Goal: Task Accomplishment & Management: Complete application form

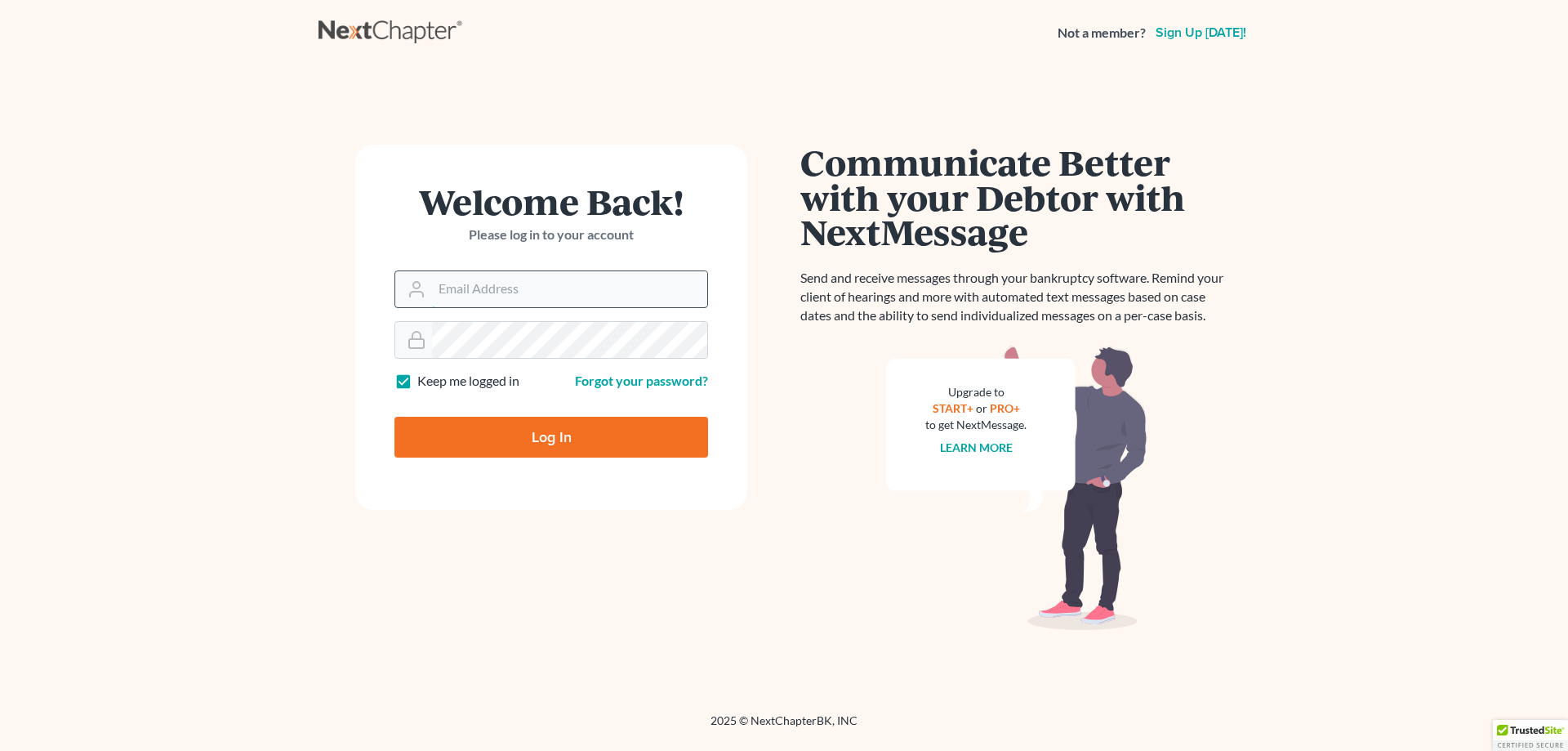
click at [539, 280] on input "Email Address" at bounding box center [569, 289] width 276 height 36
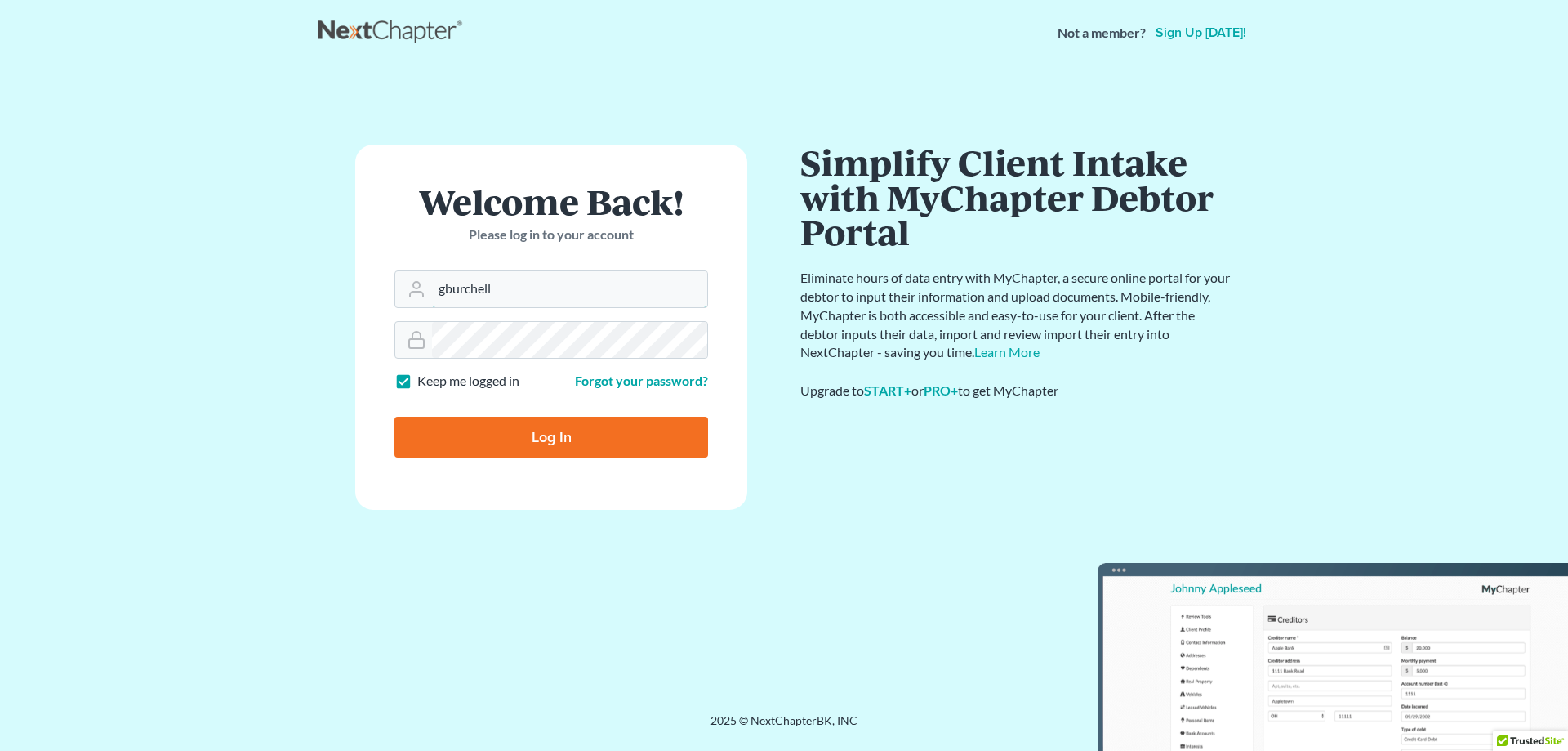
type input "gburchell@nplspa.org"
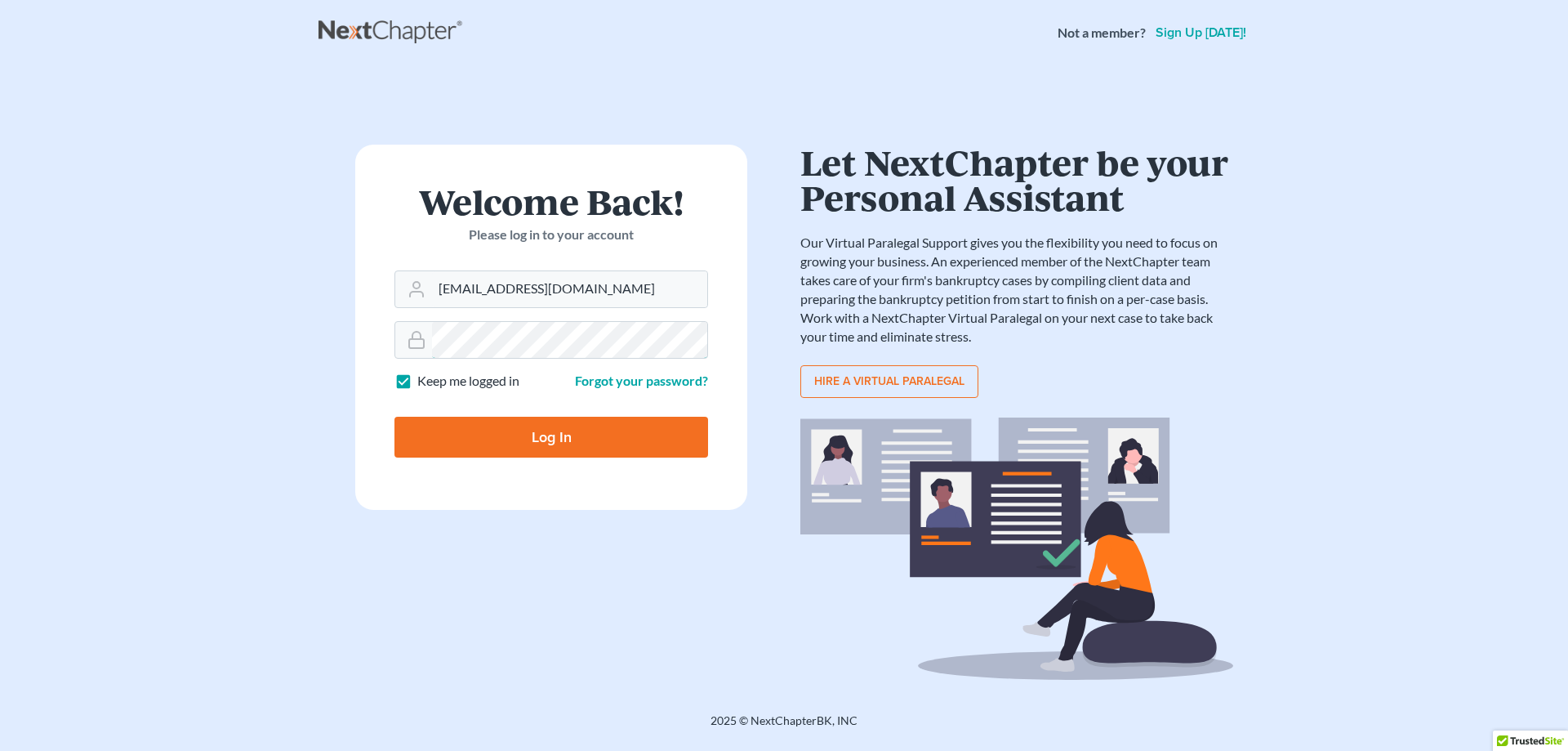
click at [394, 417] on input "Log In" at bounding box center [550, 437] width 313 height 41
type input "Thinking..."
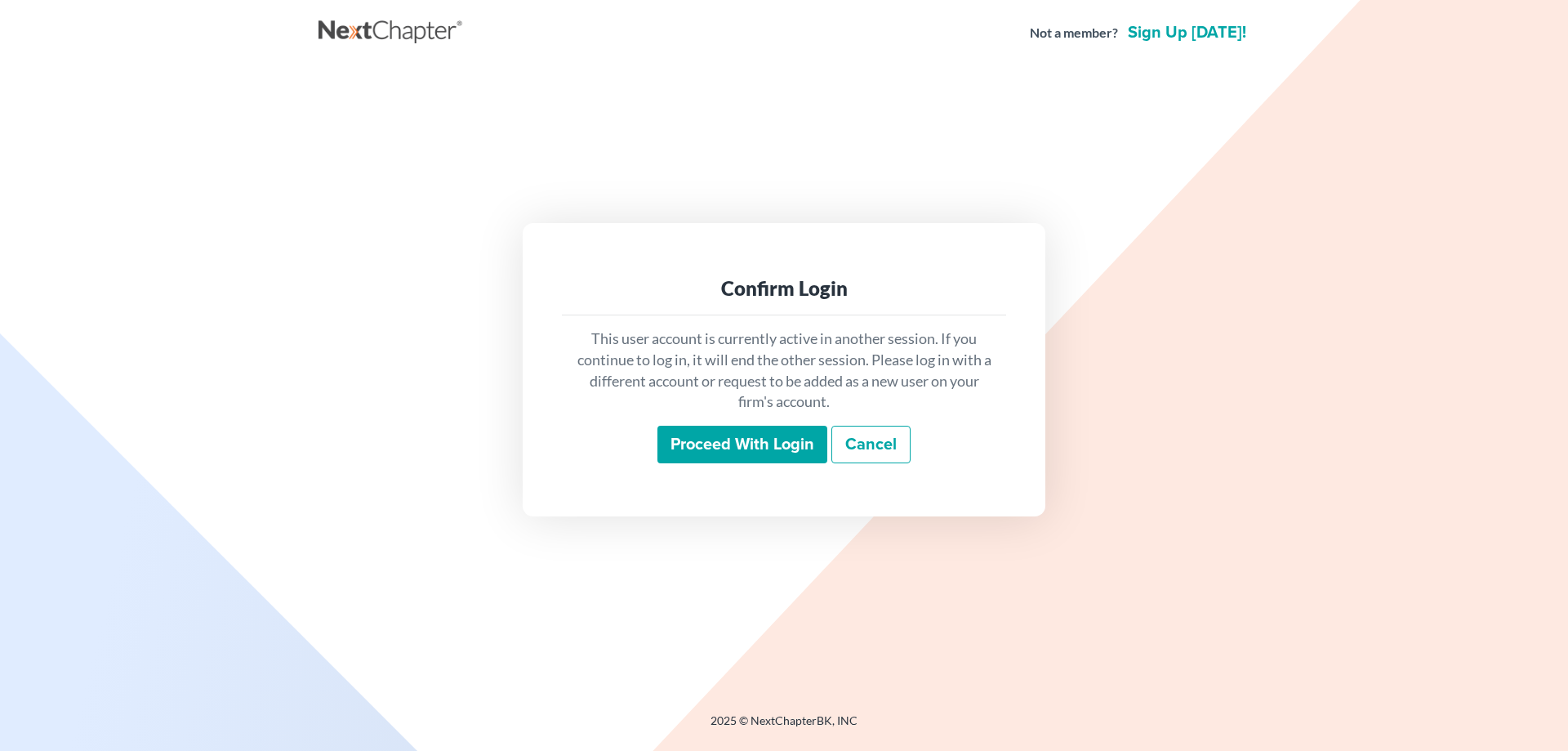
click at [736, 449] on input "Proceed with login" at bounding box center [742, 445] width 170 height 38
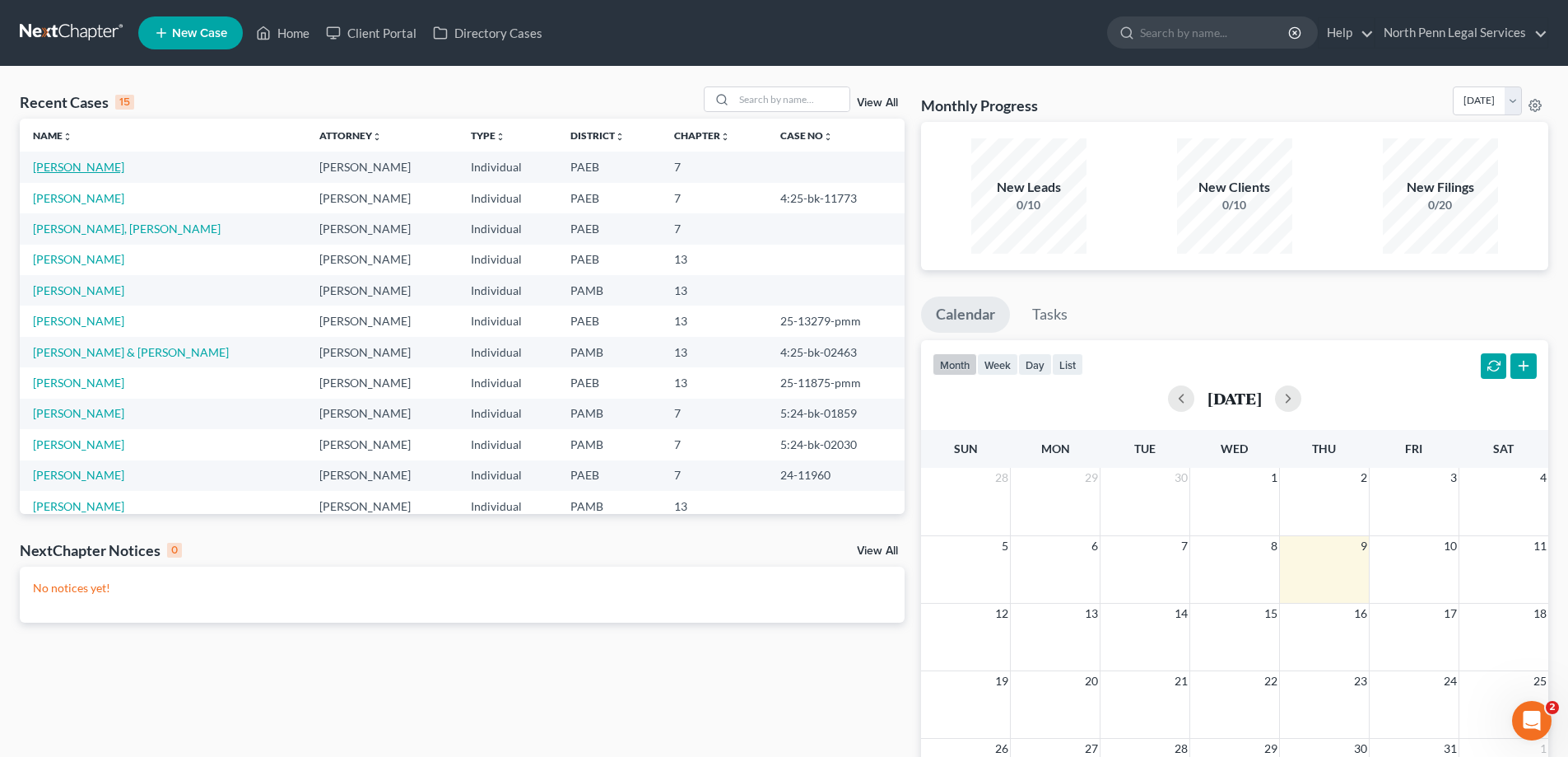
click at [94, 161] on link "[PERSON_NAME]" at bounding box center [79, 166] width 92 height 14
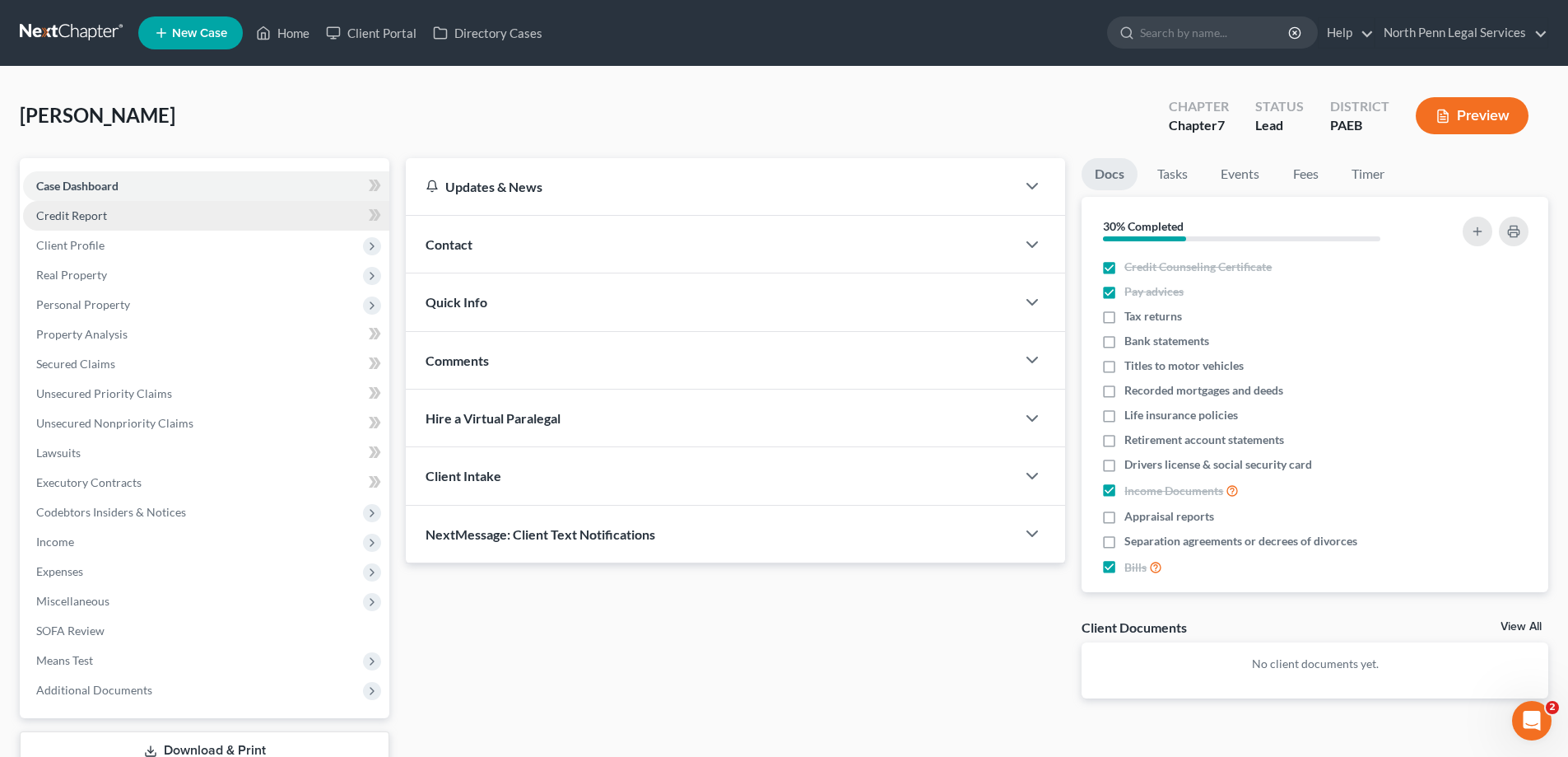
click at [76, 218] on span "Credit Report" at bounding box center [71, 215] width 71 height 14
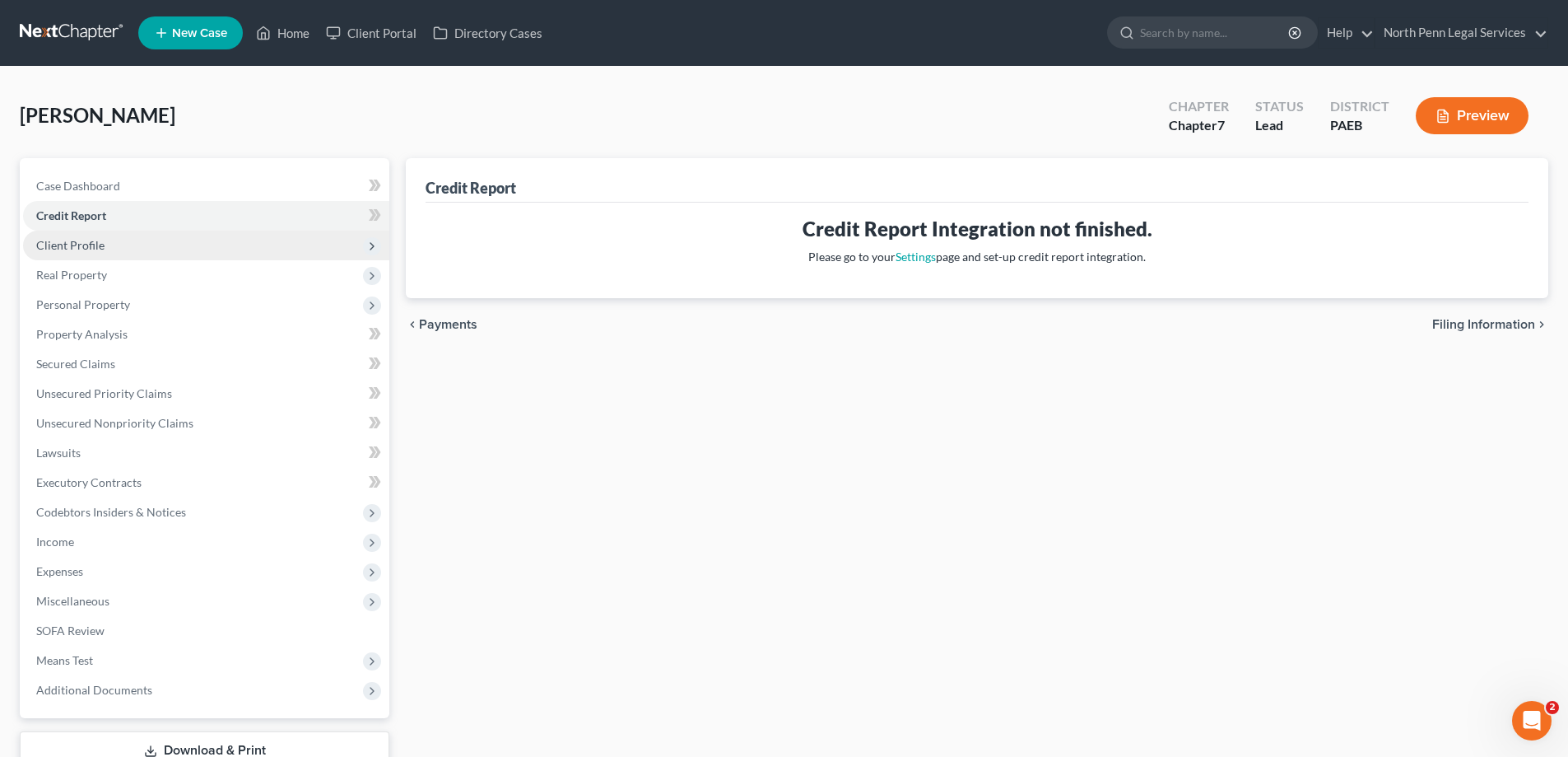
click at [73, 249] on span "Client Profile" at bounding box center [70, 245] width 69 height 14
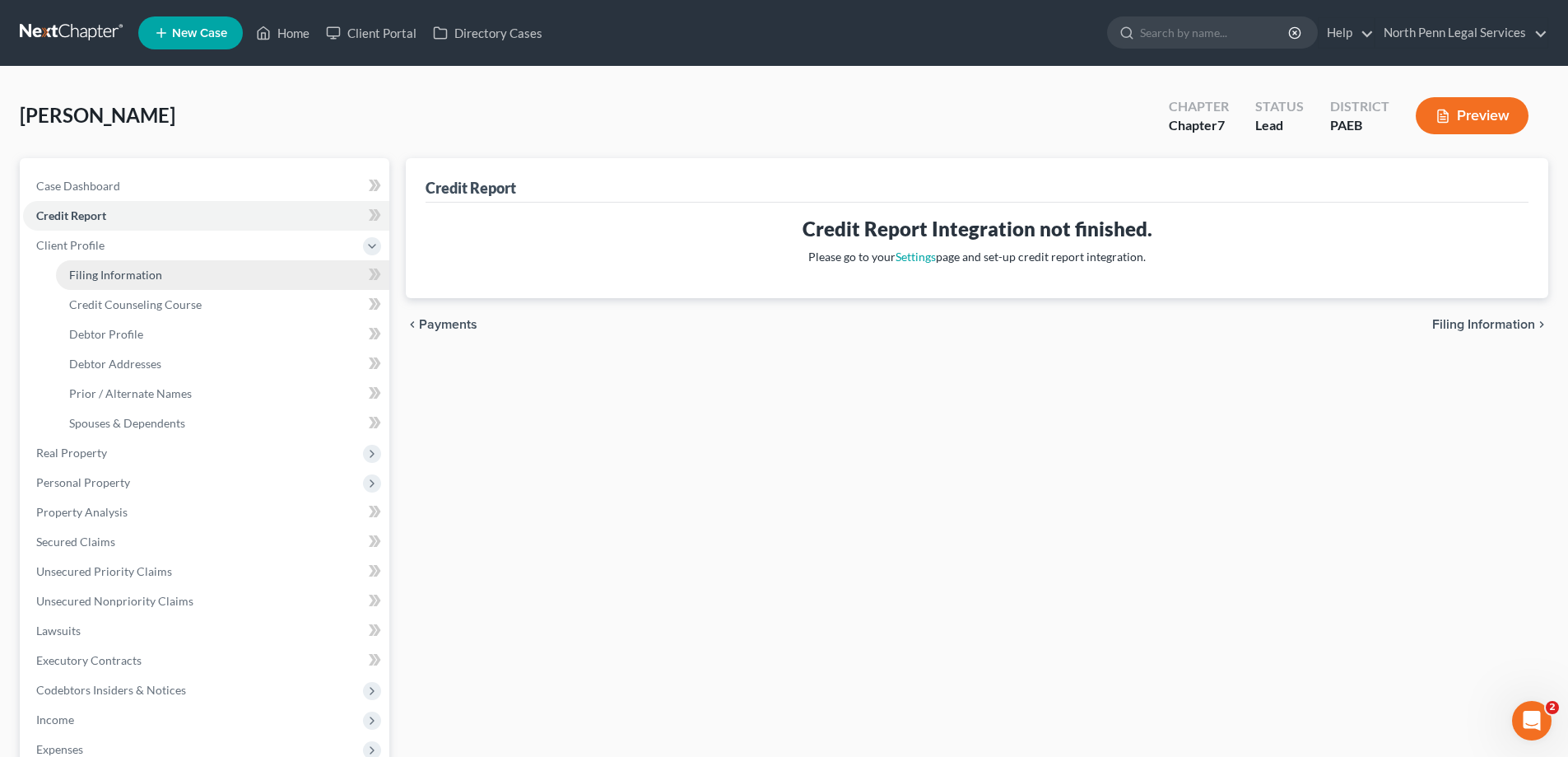
click at [73, 277] on span "Filing Information" at bounding box center [114, 275] width 93 height 14
select select "1"
select select "0"
select select "67"
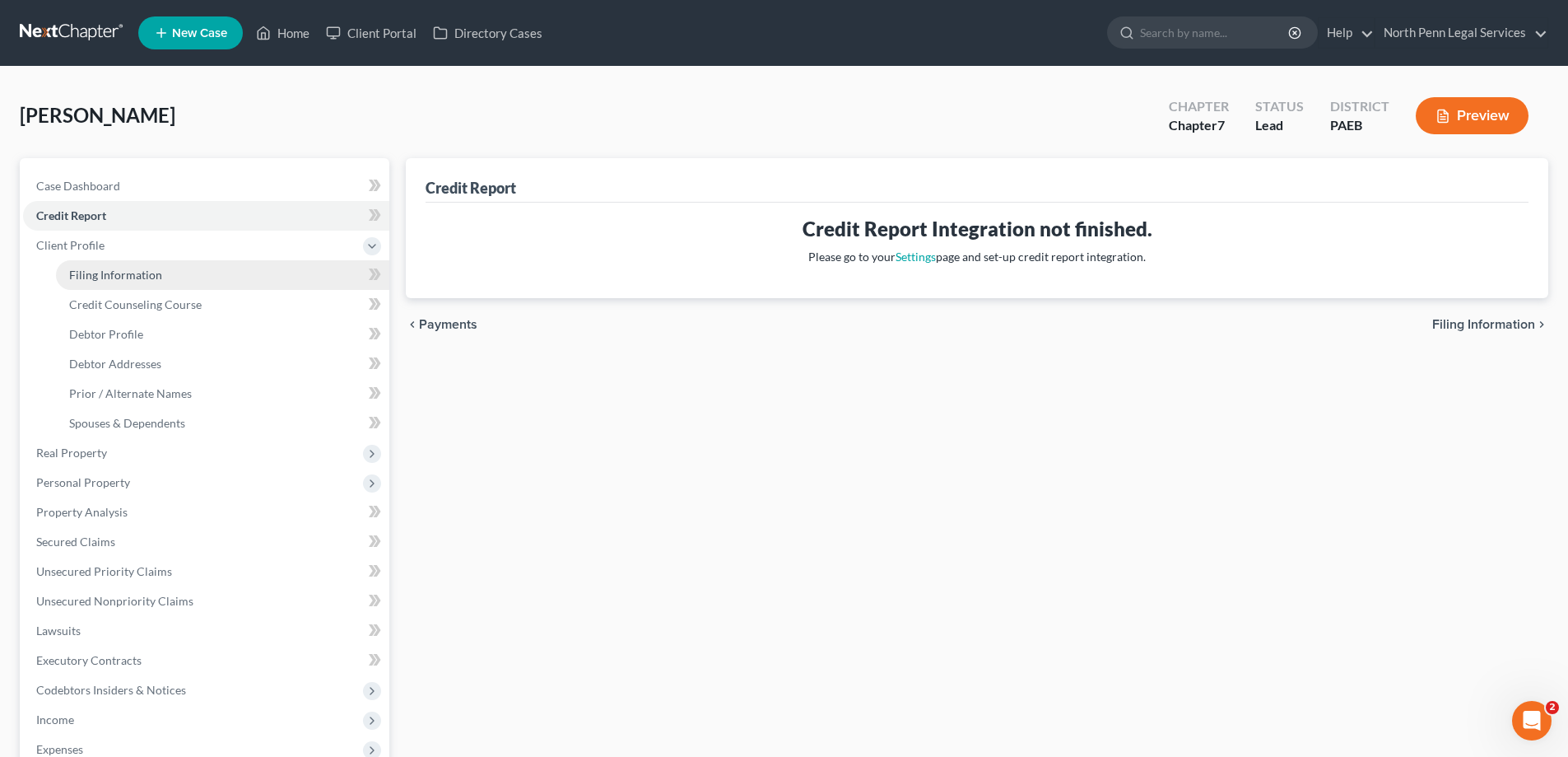
select select "7"
select select "2"
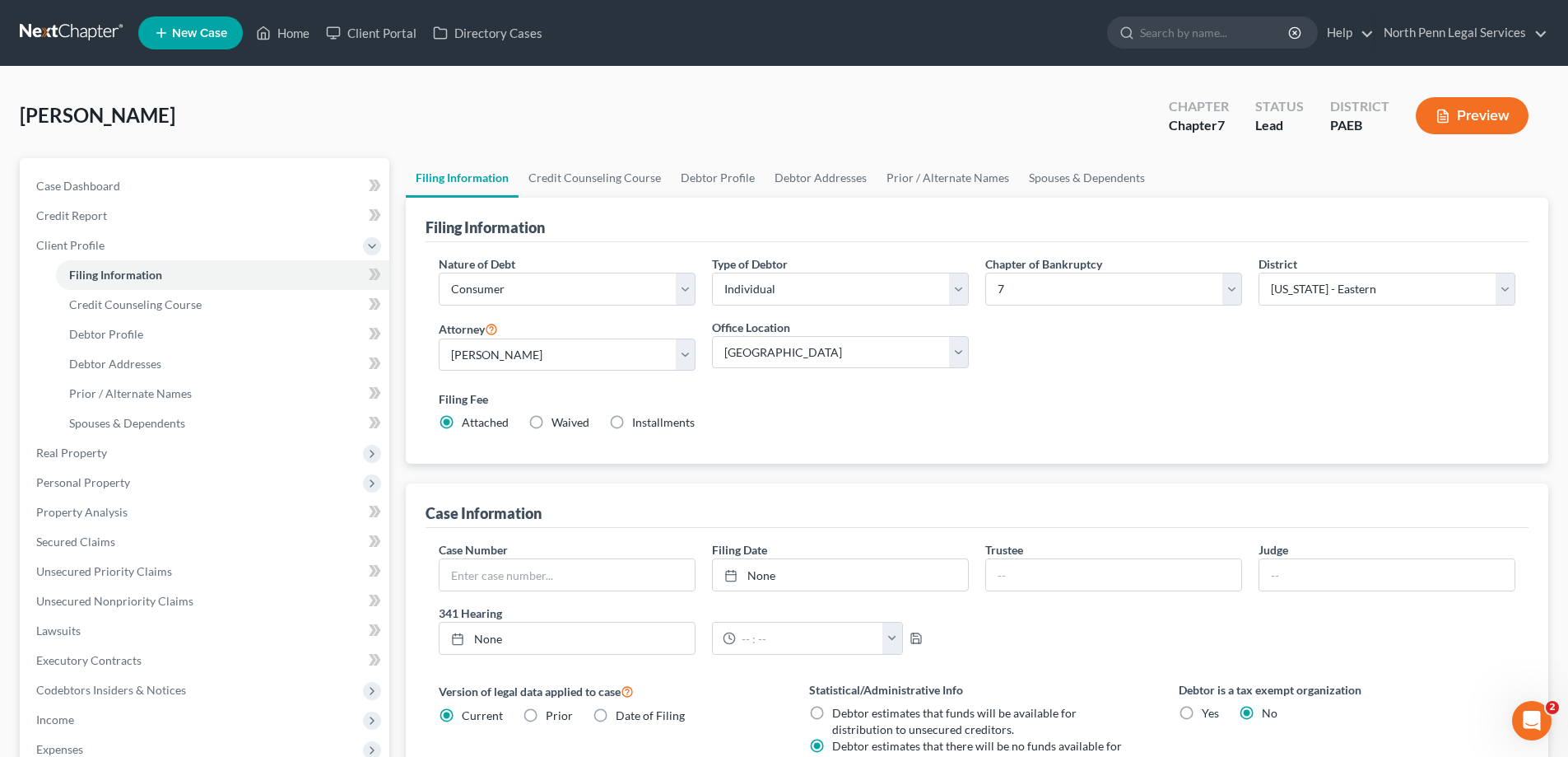
scroll to position [329, 0]
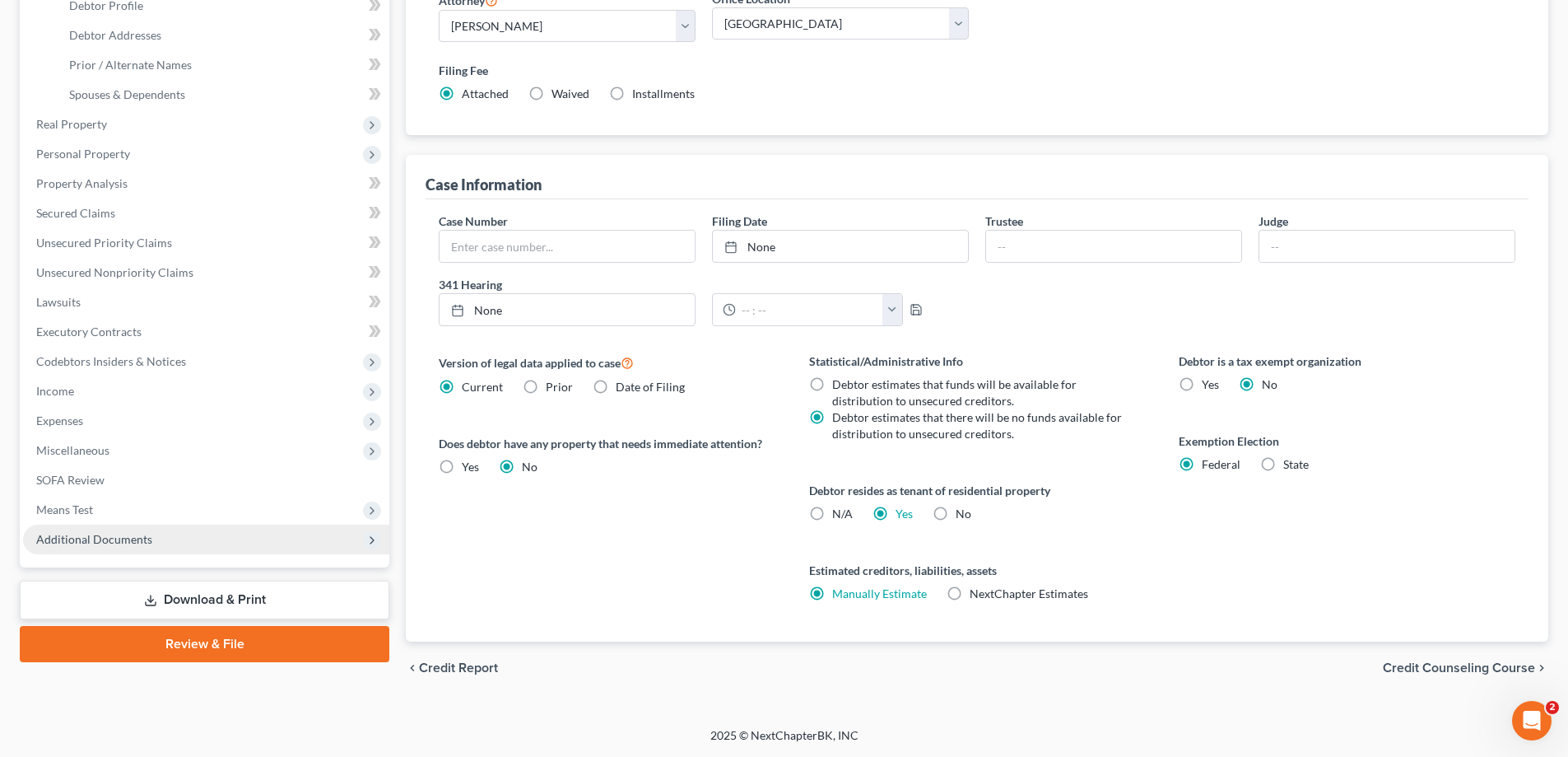
click at [85, 541] on span "Additional Documents" at bounding box center [94, 539] width 116 height 14
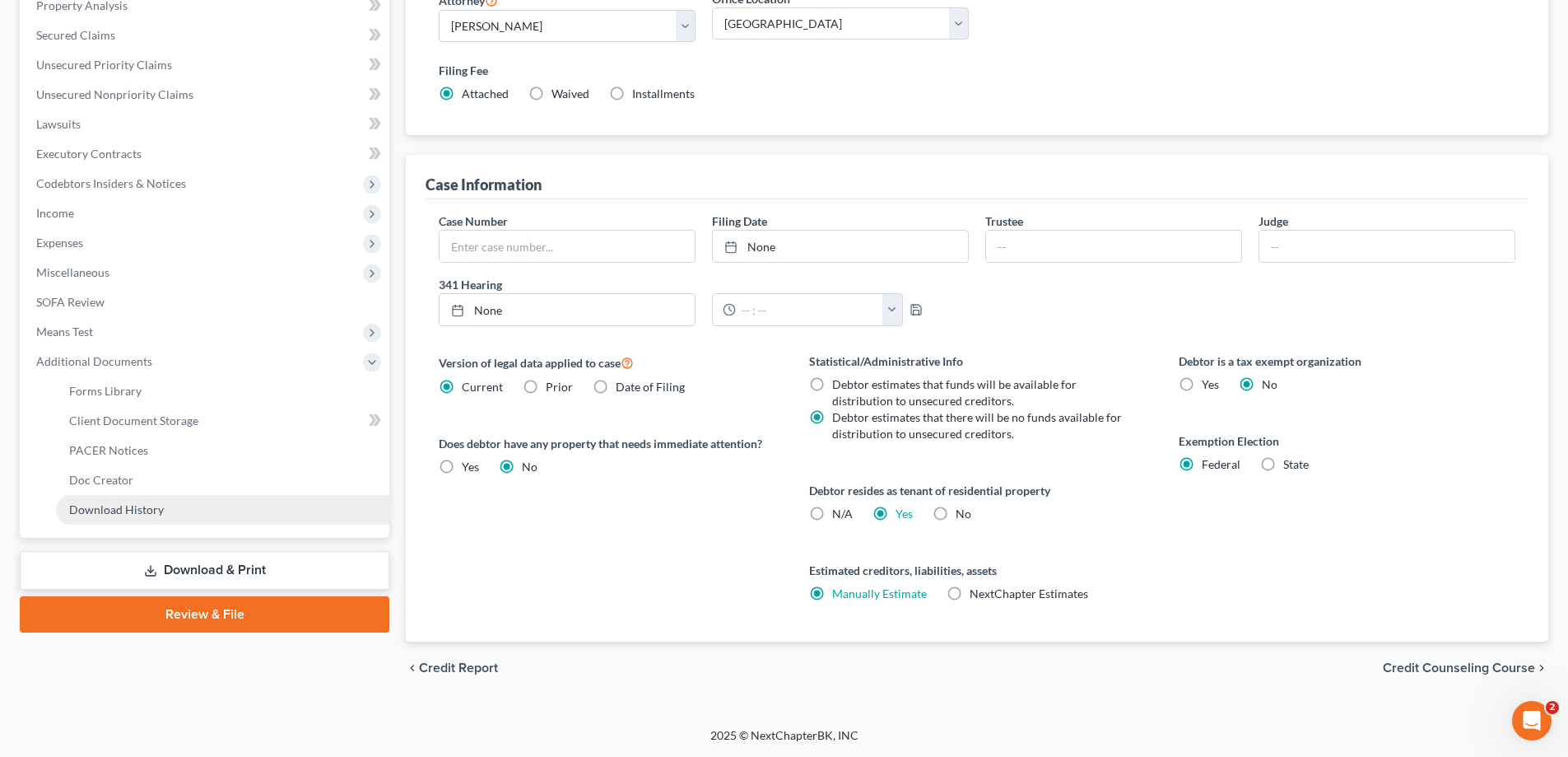
click at [118, 510] on span "Download History" at bounding box center [115, 509] width 95 height 14
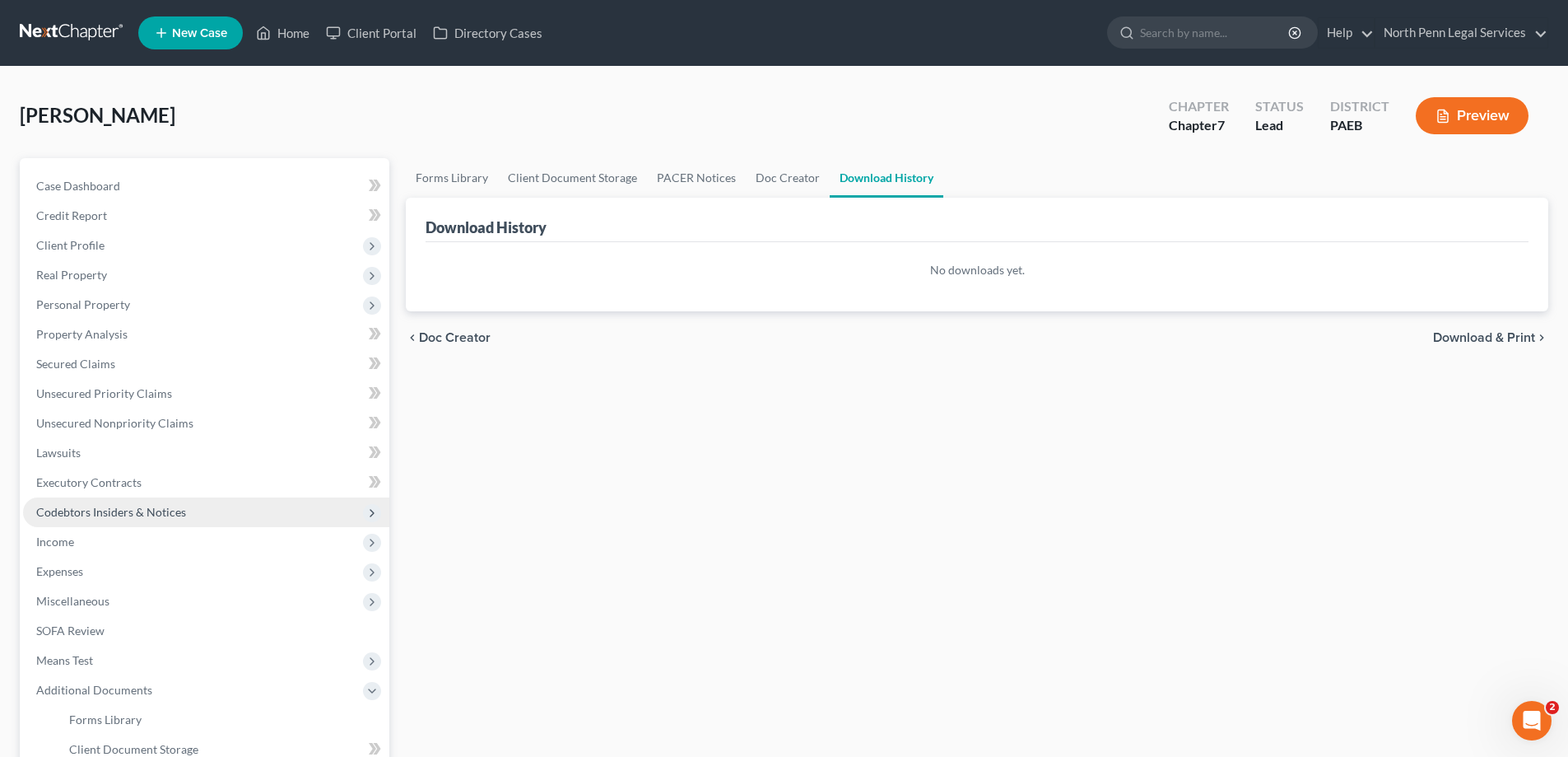
scroll to position [164, 0]
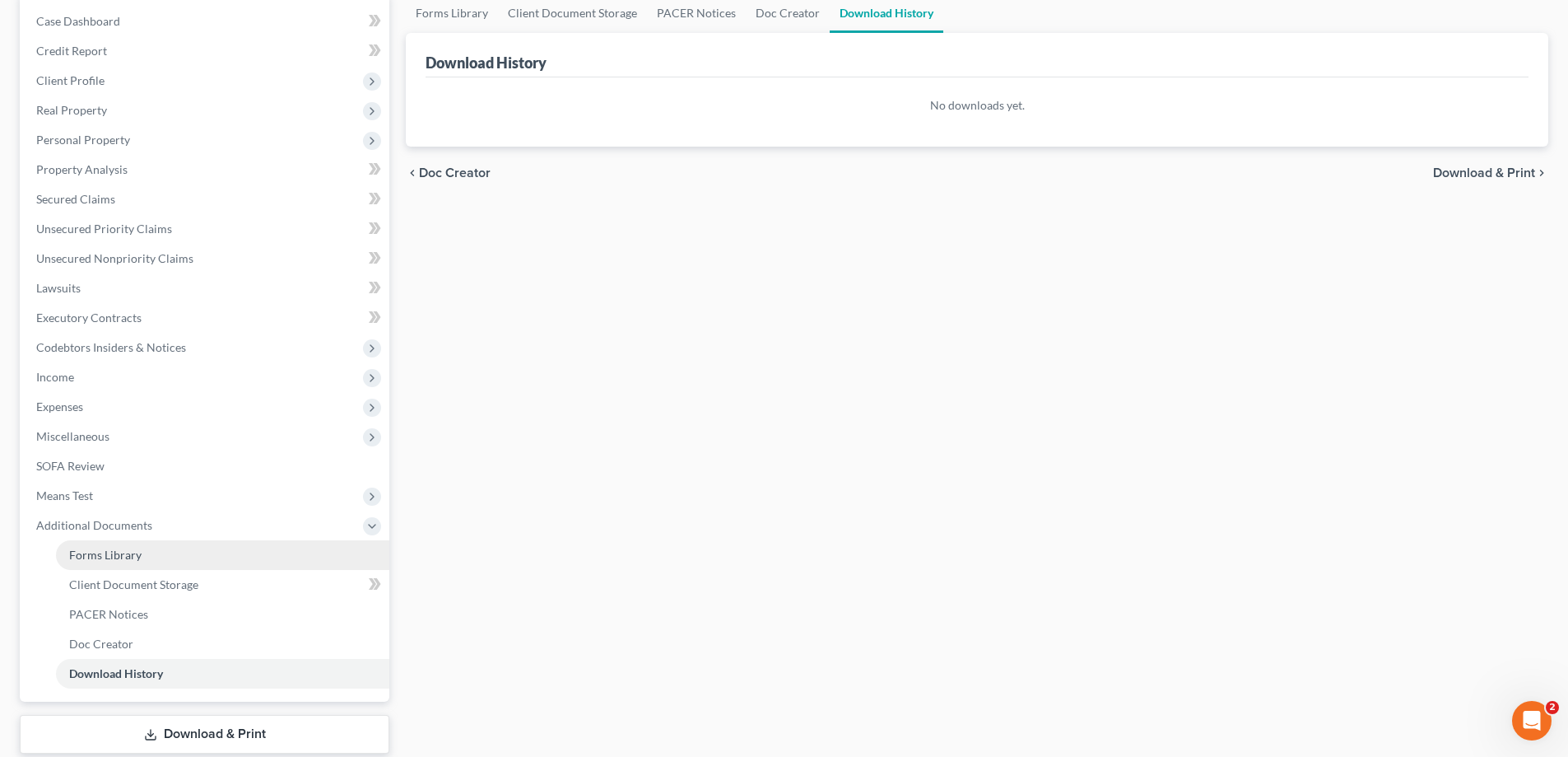
click at [128, 552] on span "Forms Library" at bounding box center [105, 555] width 73 height 14
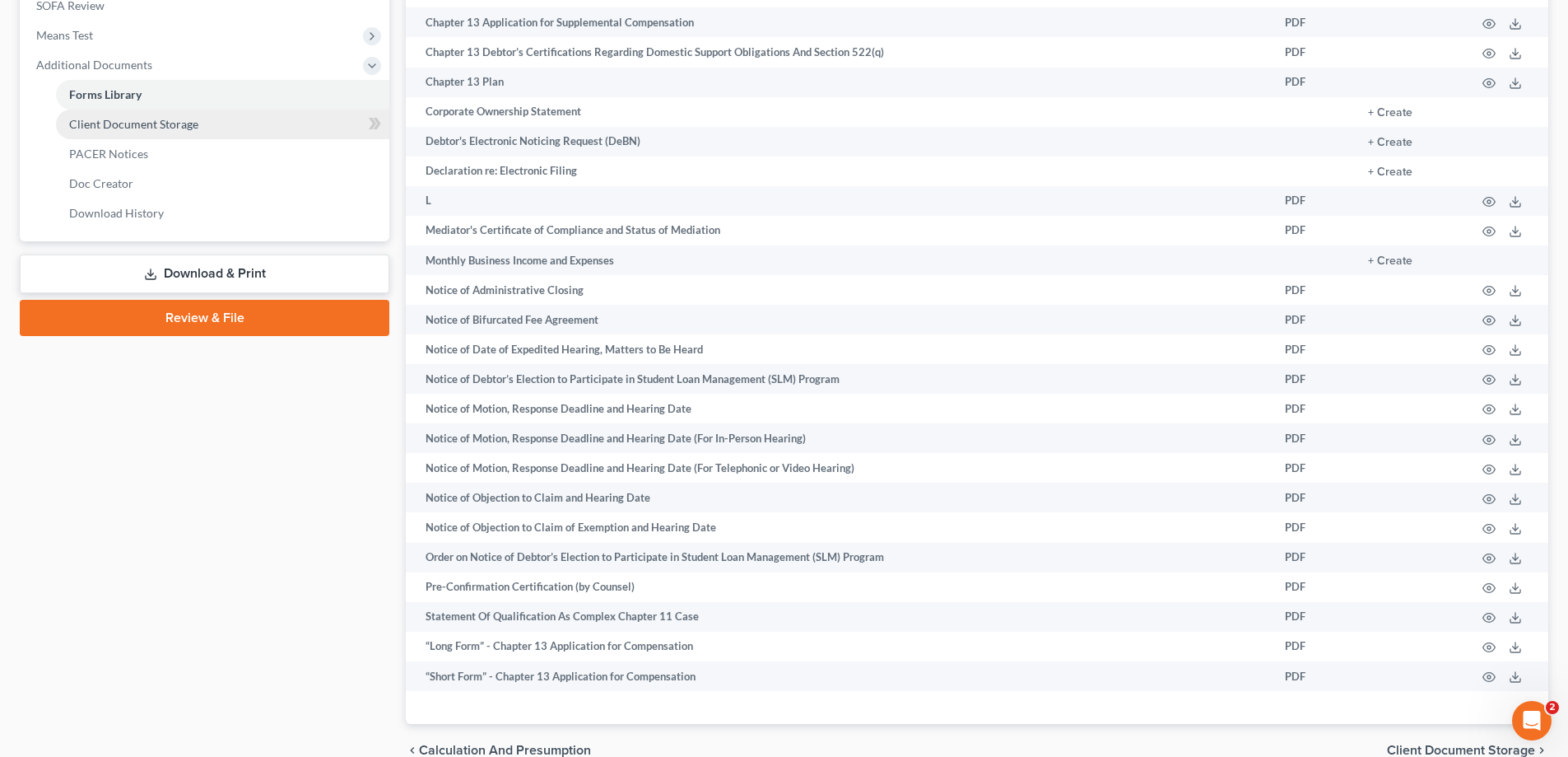
scroll to position [543, 0]
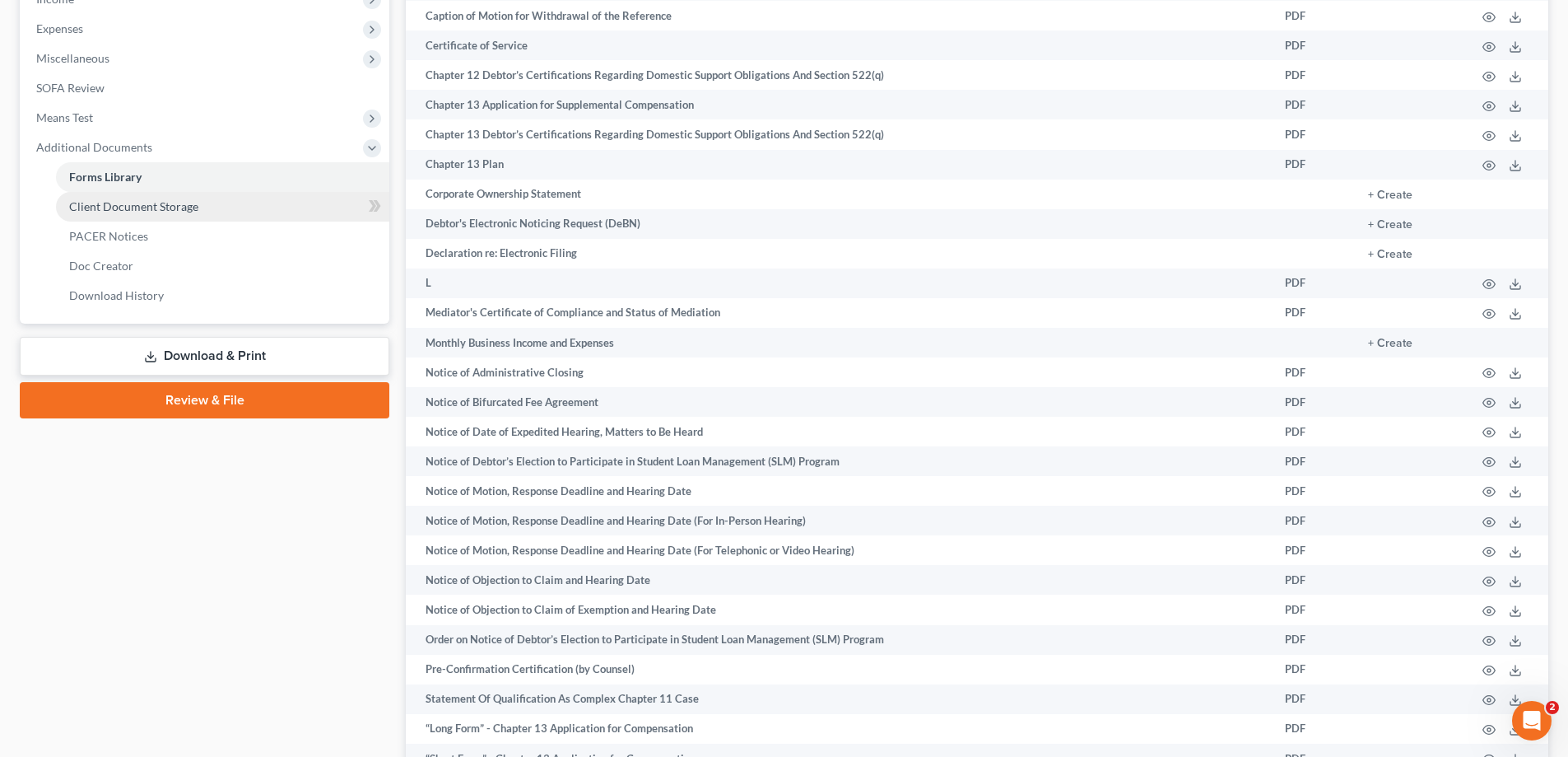
click at [97, 211] on span "Client Document Storage" at bounding box center [133, 206] width 129 height 14
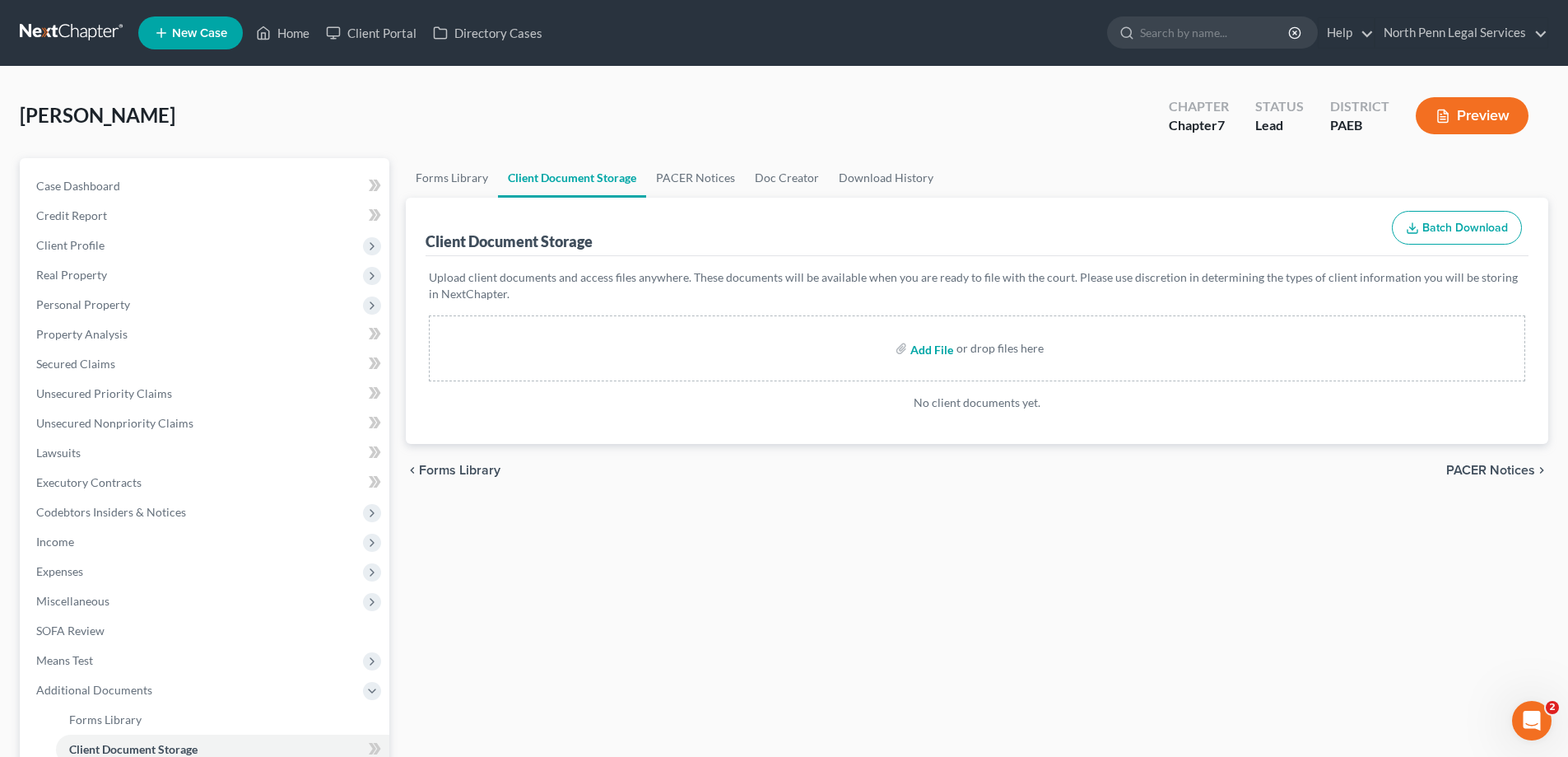
click at [930, 351] on input "file" at bounding box center [930, 349] width 40 height 30
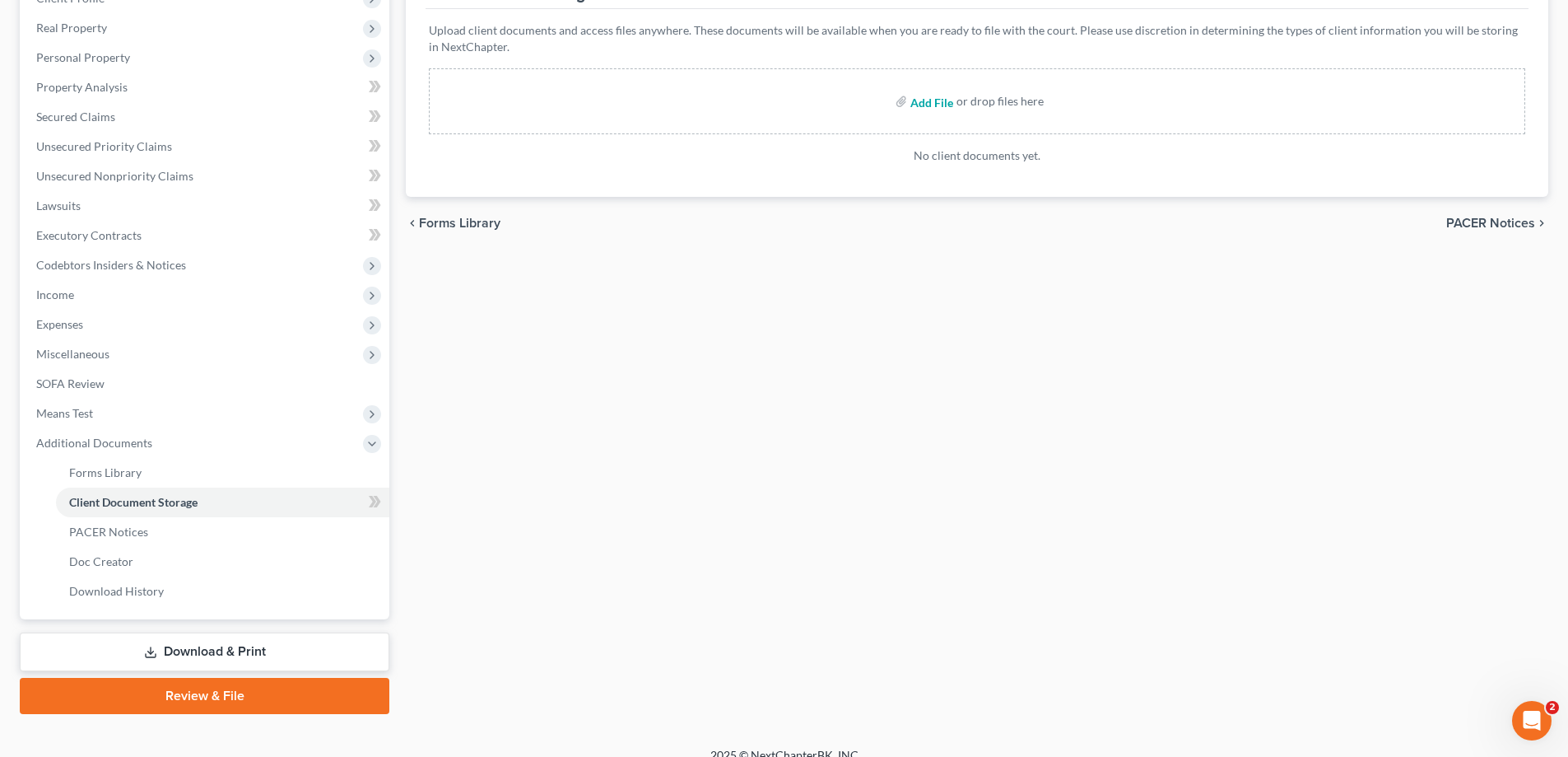
click at [939, 98] on input "file" at bounding box center [930, 102] width 40 height 30
type input "C:\fakepath\Benefit Verification Letter 24 and 2023.pdf"
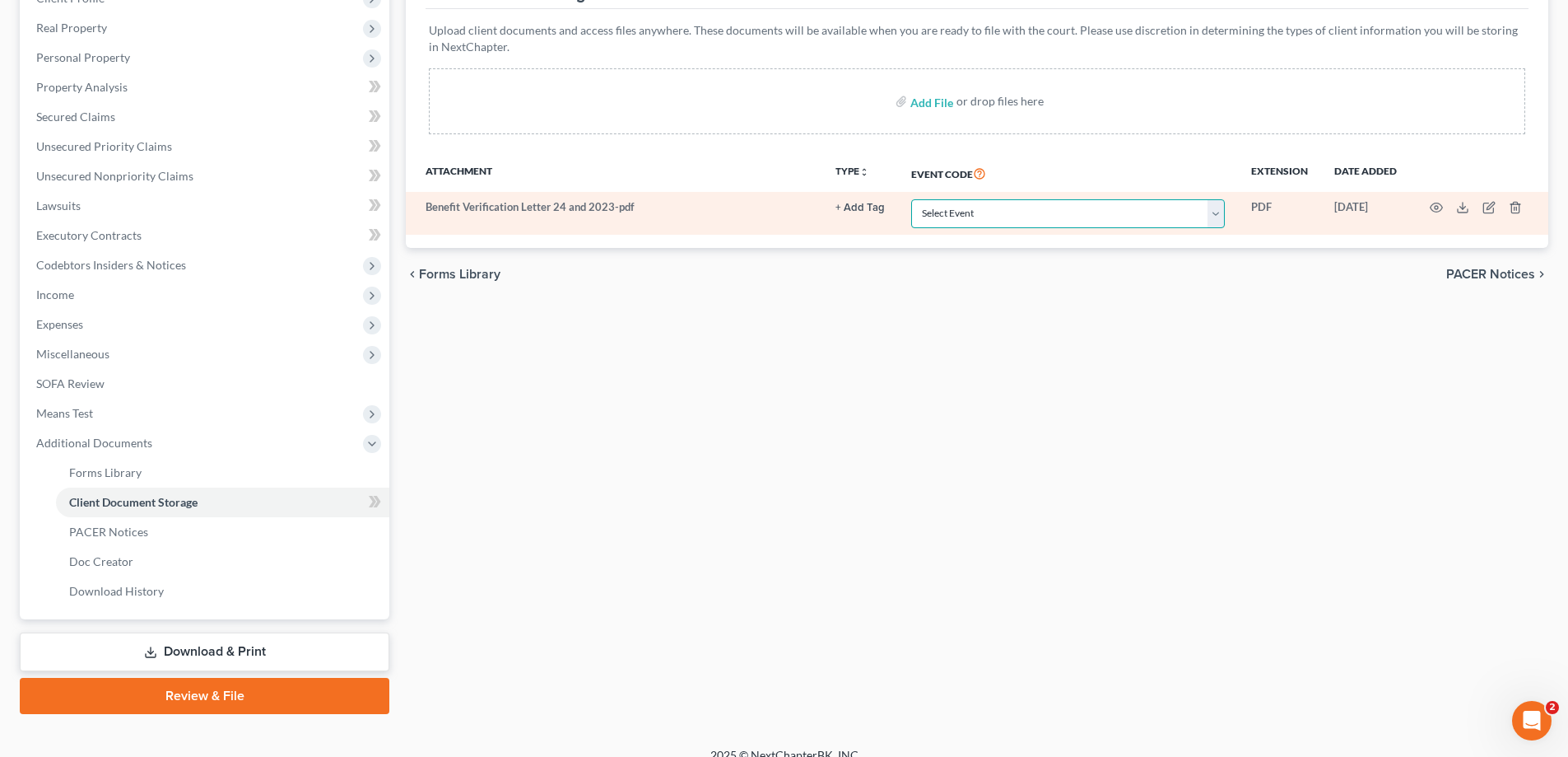
click at [967, 219] on select "Select Event Amended Matrix List of Creditors (Fee) Application to Have the Cha…" at bounding box center [1067, 213] width 314 height 29
select select "16"
click at [911, 199] on select "Select Event Amended Matrix List of Creditors (Fee) Application to Have the Cha…" at bounding box center [1067, 213] width 314 height 29
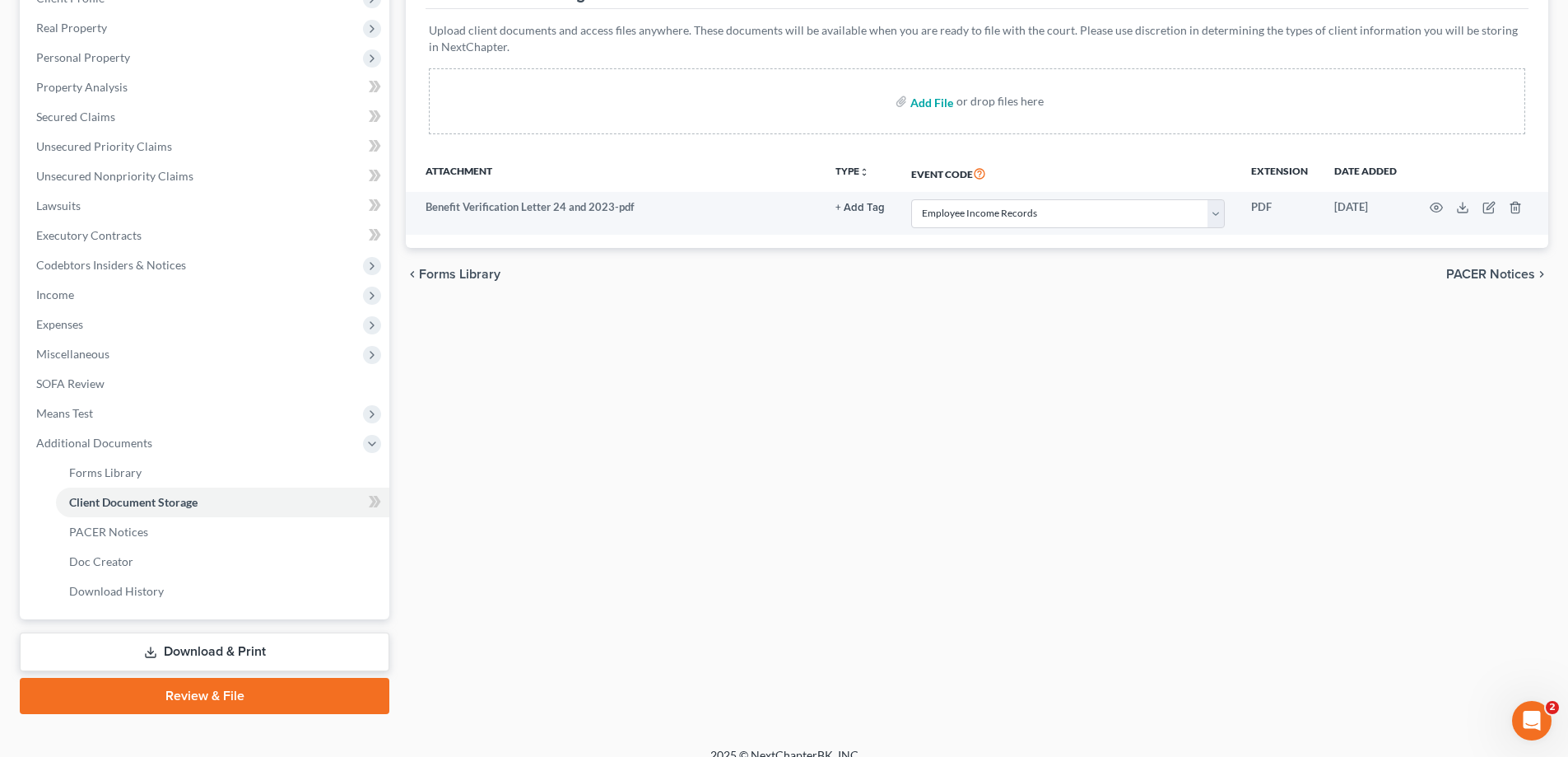
click at [924, 103] on input "file" at bounding box center [930, 102] width 40 height 30
type input "C:\fakepath\Certificate of Credit Counseling.pdf"
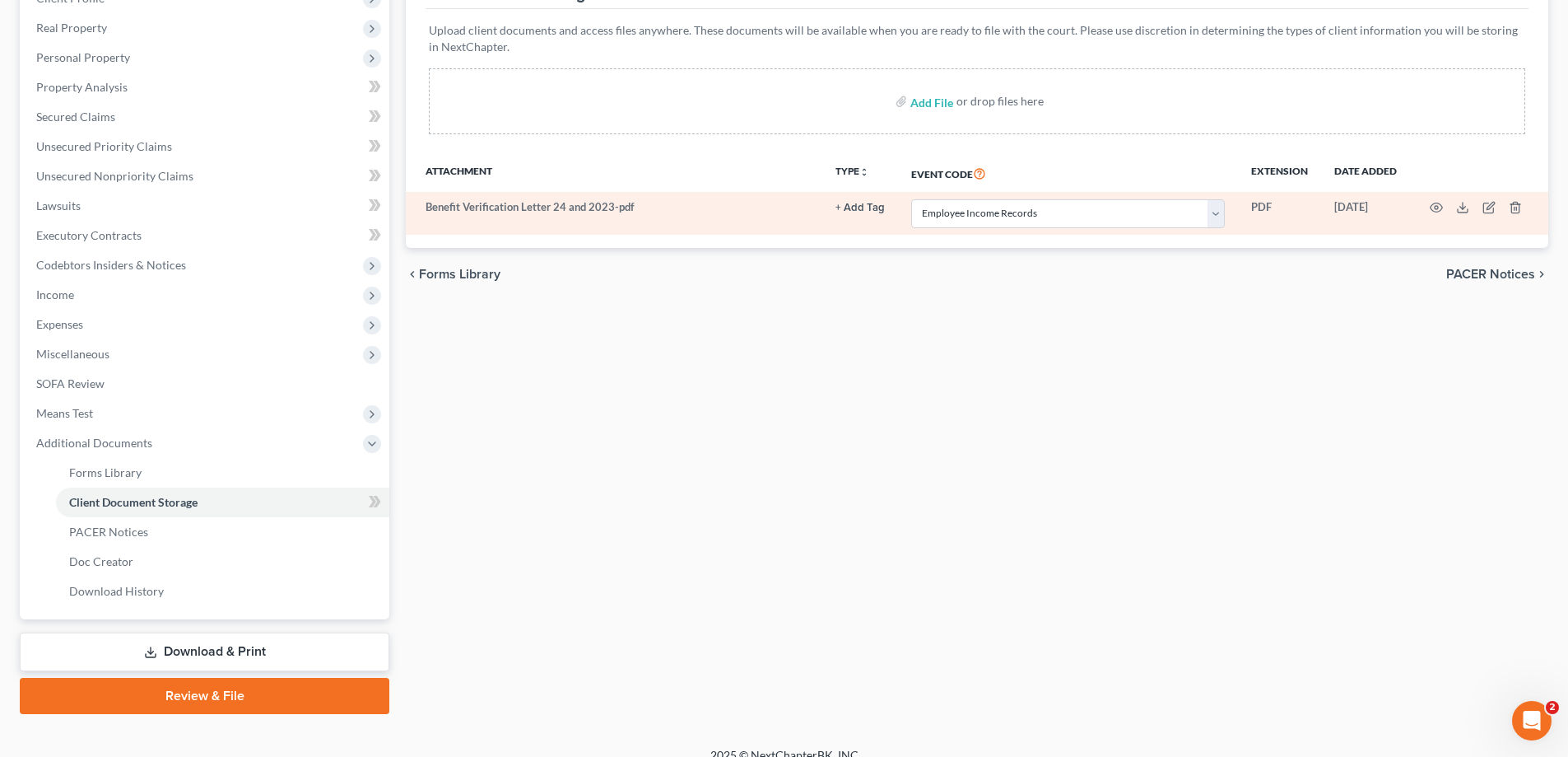
select select "16"
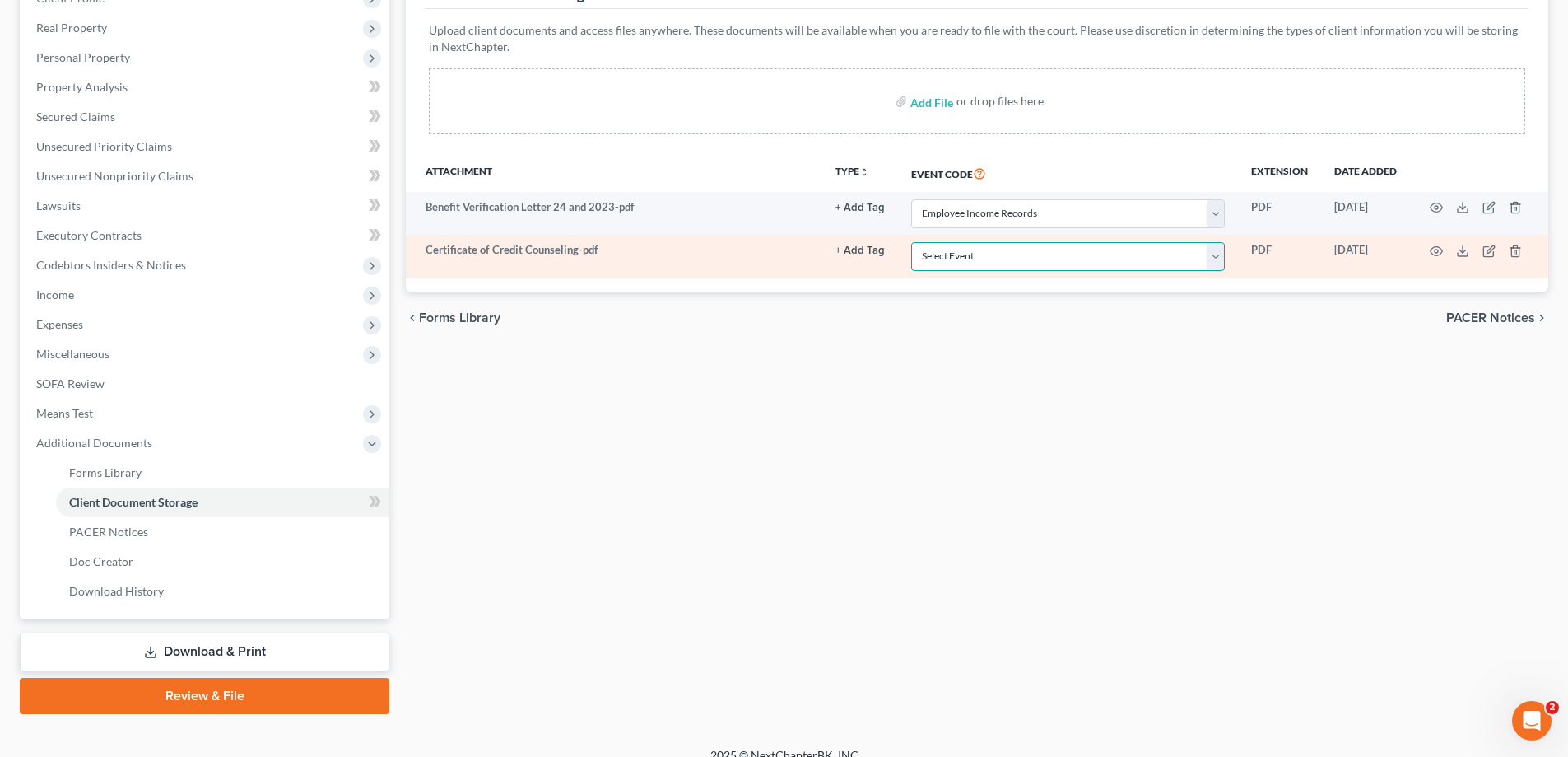
click at [1184, 254] on select "Select Event Amended Matrix List of Creditors (Fee) Application to Have the Cha…" at bounding box center [1067, 256] width 314 height 29
select select "2"
click at [911, 242] on select "Select Event Amended Matrix List of Creditors (Fee) Application to Have the Cha…" at bounding box center [1067, 256] width 314 height 29
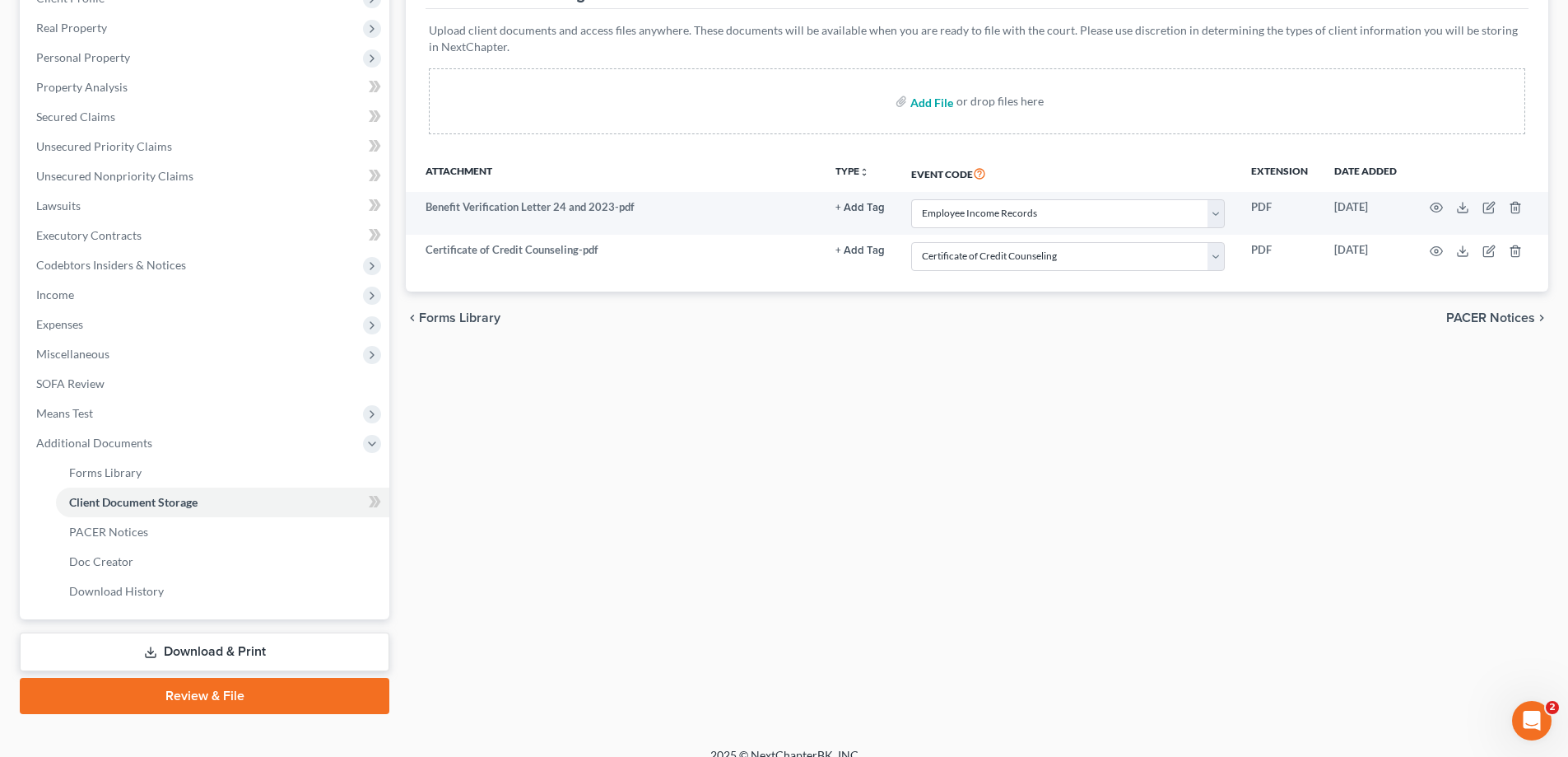
click at [943, 105] on input "file" at bounding box center [930, 102] width 40 height 30
type input "C:\fakepath\Lease Contract.pdf"
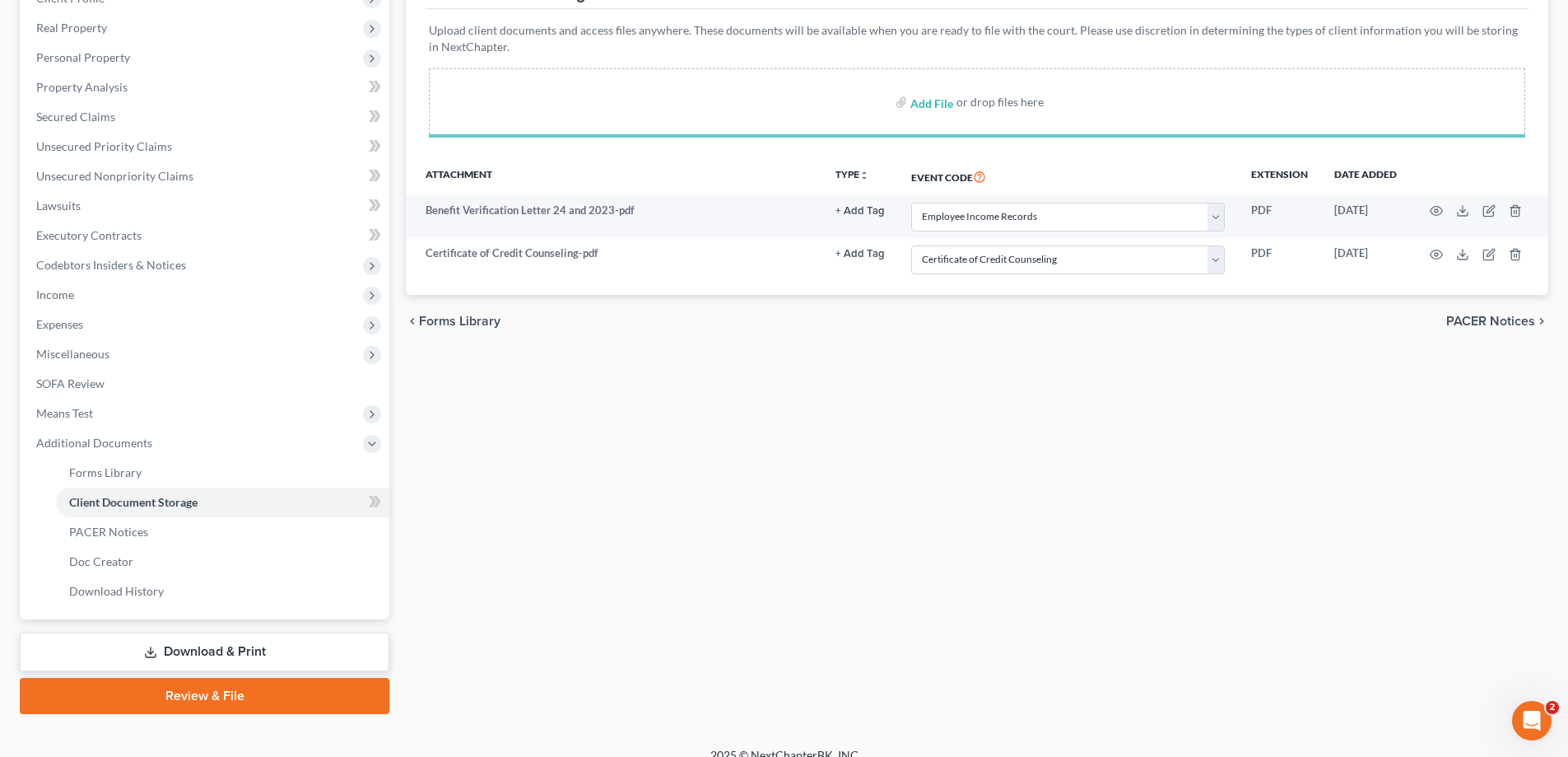
select select "16"
select select "2"
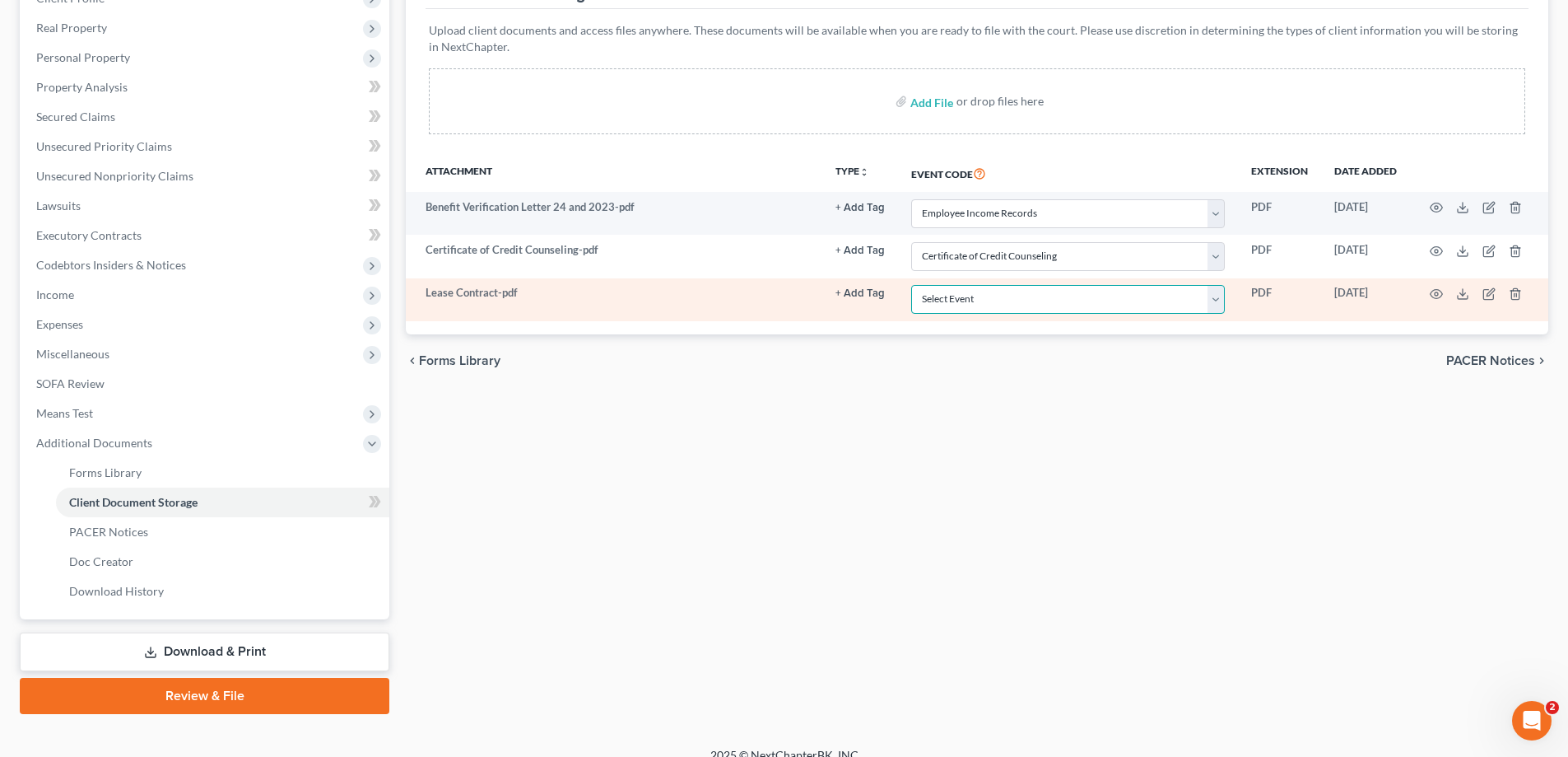
click at [998, 303] on select "Select Event Amended Matrix List of Creditors (Fee) Application to Have the Cha…" at bounding box center [1067, 299] width 314 height 29
click at [911, 285] on select "Select Event Amended Matrix List of Creditors (Fee) Application to Have the Cha…" at bounding box center [1067, 299] width 314 height 29
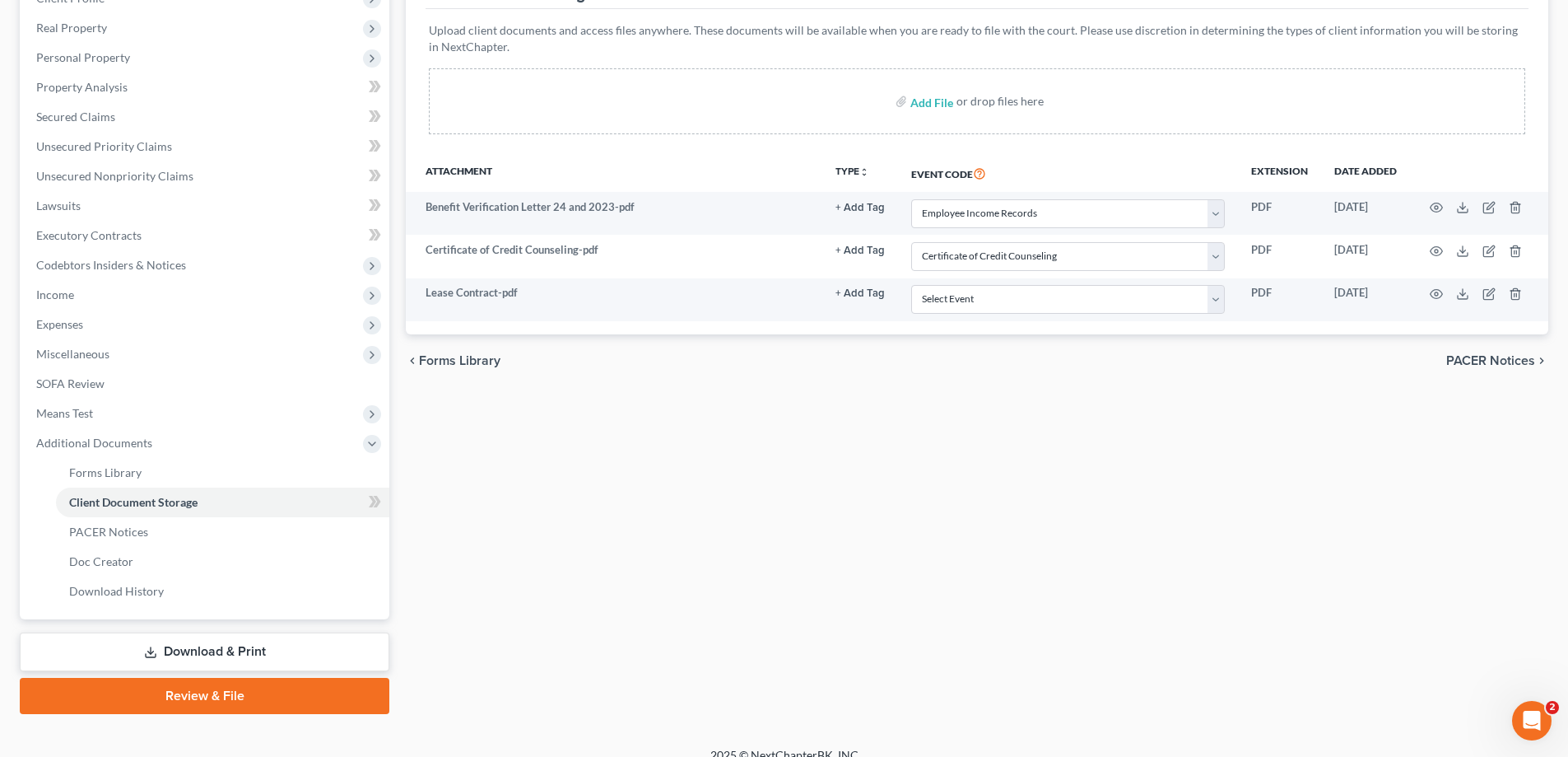
click at [700, 505] on div "Forms Library Client Document Storage PACER Notices Doc Creator Download Histor…" at bounding box center [977, 313] width 1159 height 803
click at [934, 106] on input "file" at bounding box center [930, 102] width 40 height 30
type input "C:\fakepath\Renter's Insurance.pdf"
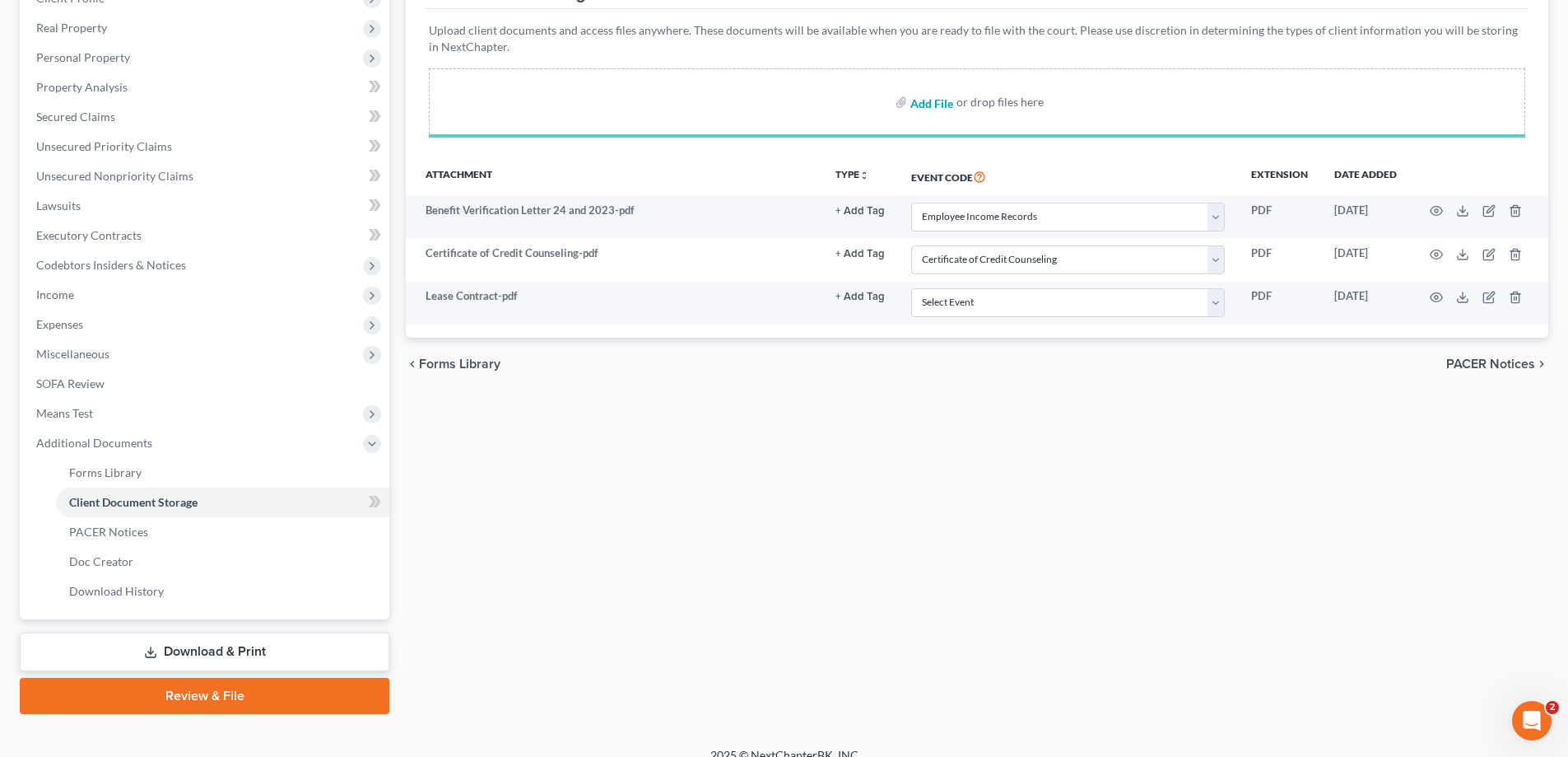
select select "16"
select select "2"
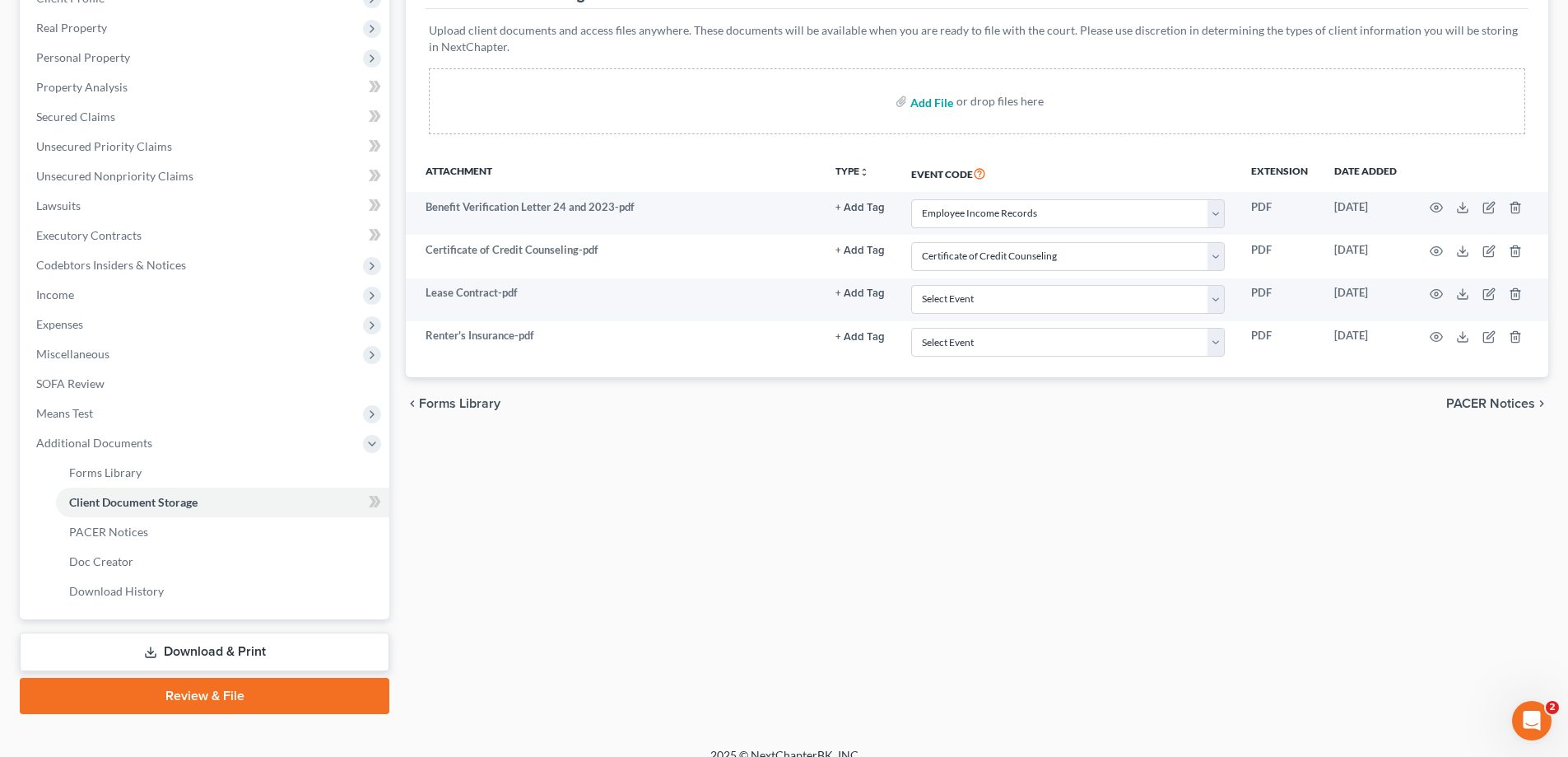
click at [920, 109] on input "file" at bounding box center [930, 102] width 40 height 30
type input "C:\fakepath\Your Social Security 1099_1042 Benefit Statement.pdf"
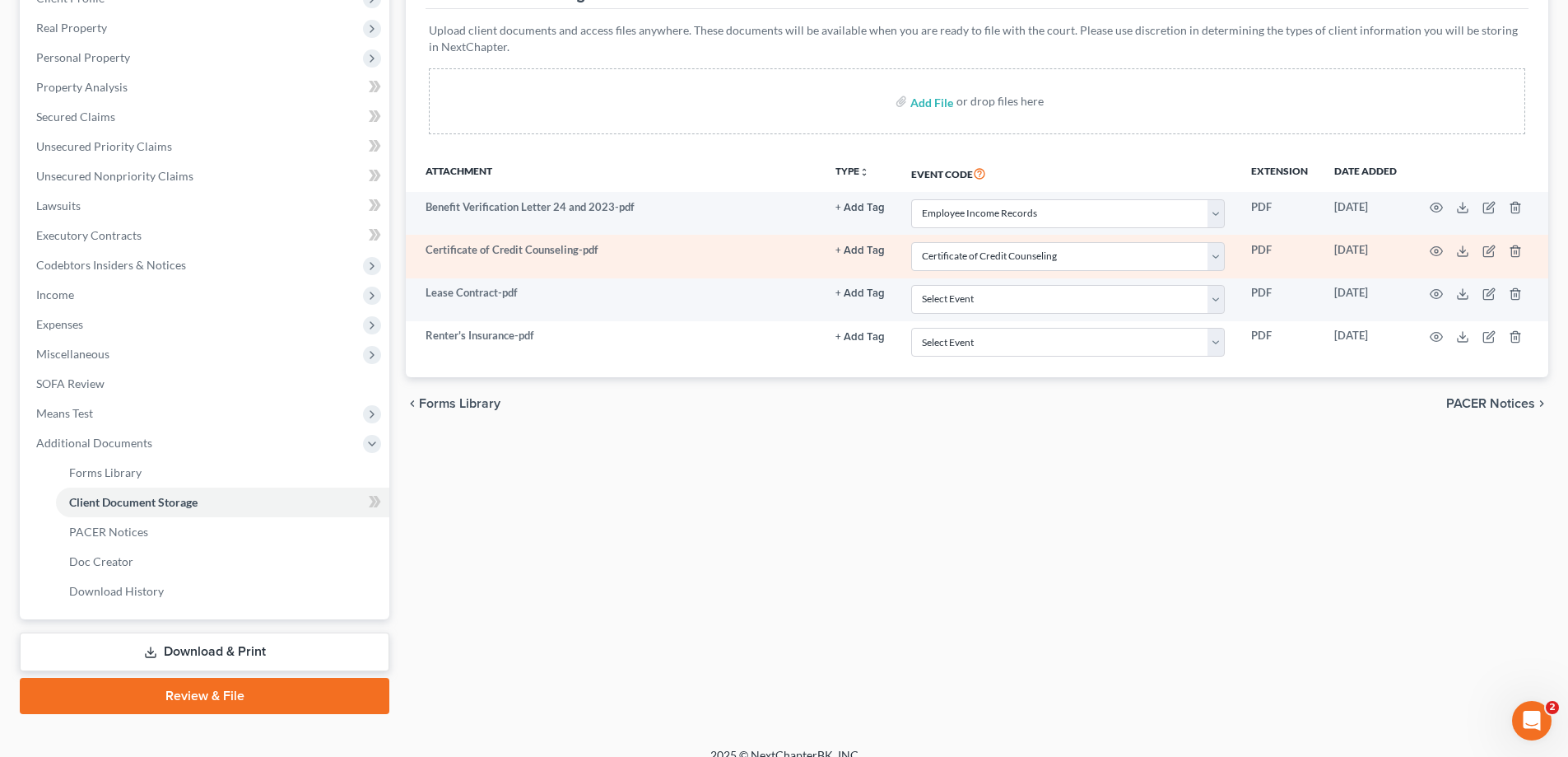
select select "16"
select select "2"
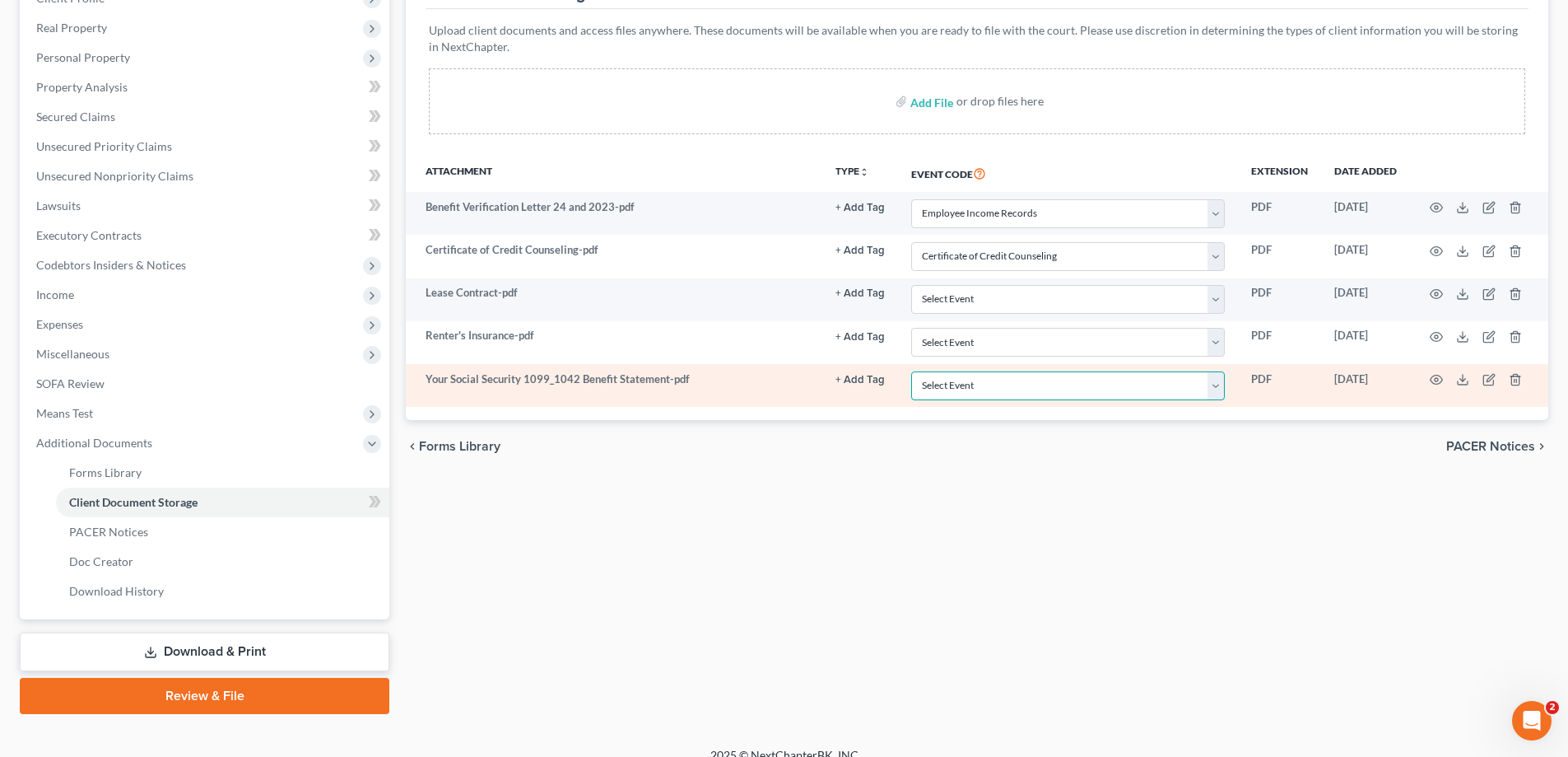
click at [1129, 377] on select "Select Event Amended Matrix List of Creditors (Fee) Application to Have the Cha…" at bounding box center [1067, 385] width 314 height 29
select select "16"
click at [911, 372] on select "Select Event Amended Matrix List of Creditors (Fee) Application to Have the Cha…" at bounding box center [1067, 385] width 314 height 29
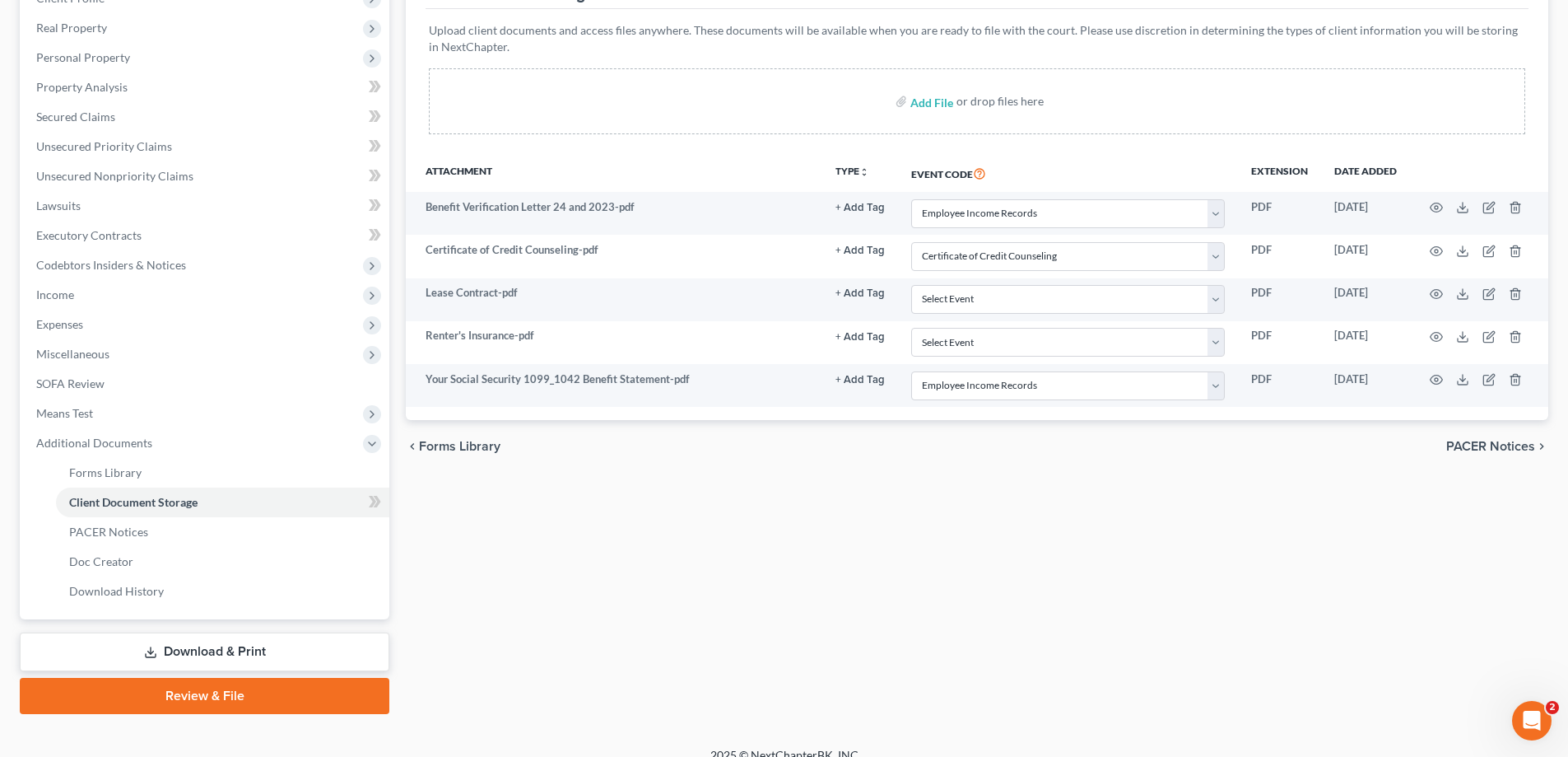
click at [1001, 462] on div "chevron_left Forms Library PACER Notices chevron_right" at bounding box center [977, 446] width 1142 height 53
click at [539, 502] on div "Forms Library Client Document Storage PACER Notices Doc Creator Download Histor…" at bounding box center [977, 313] width 1159 height 803
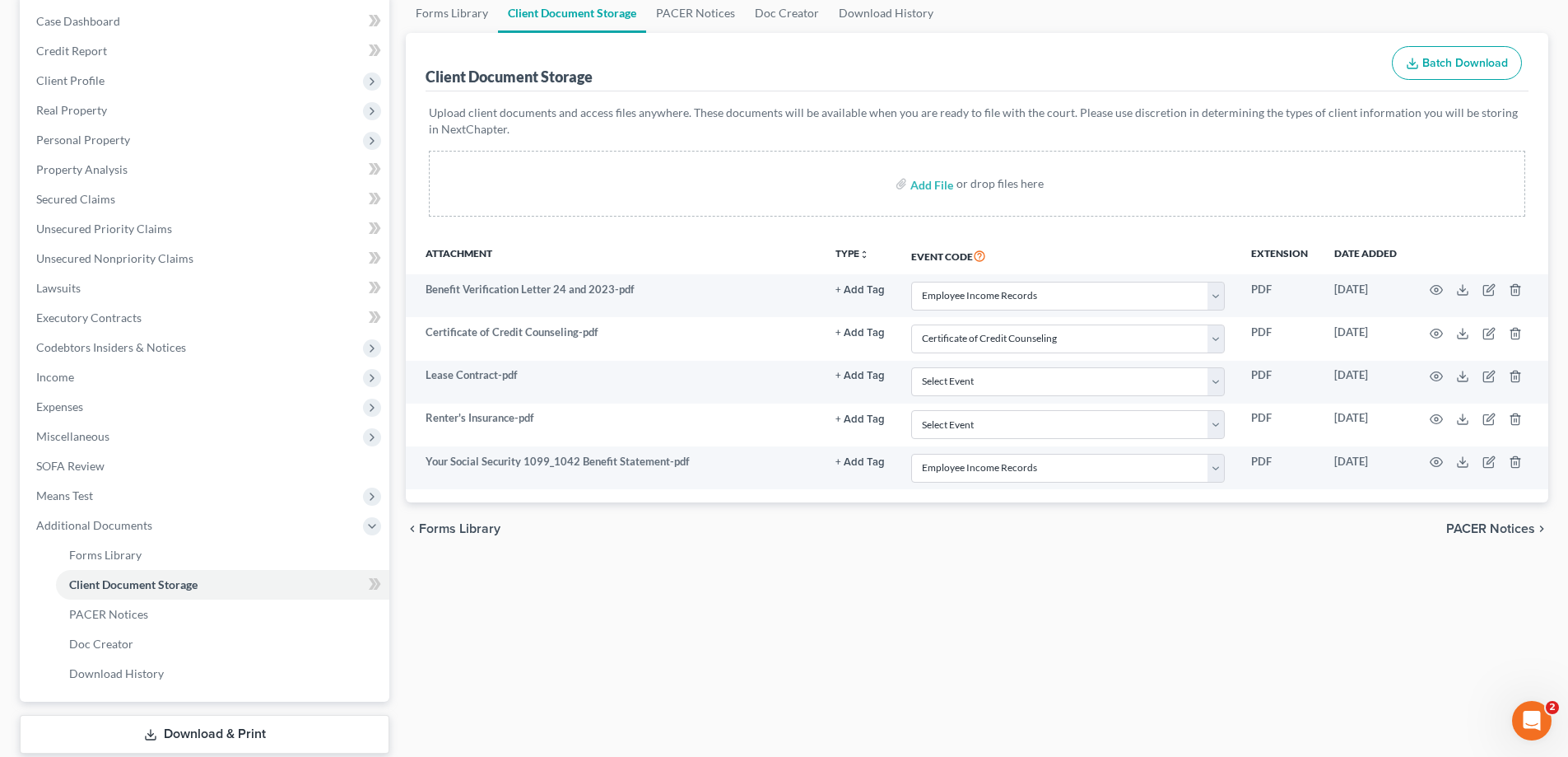
scroll to position [0, 0]
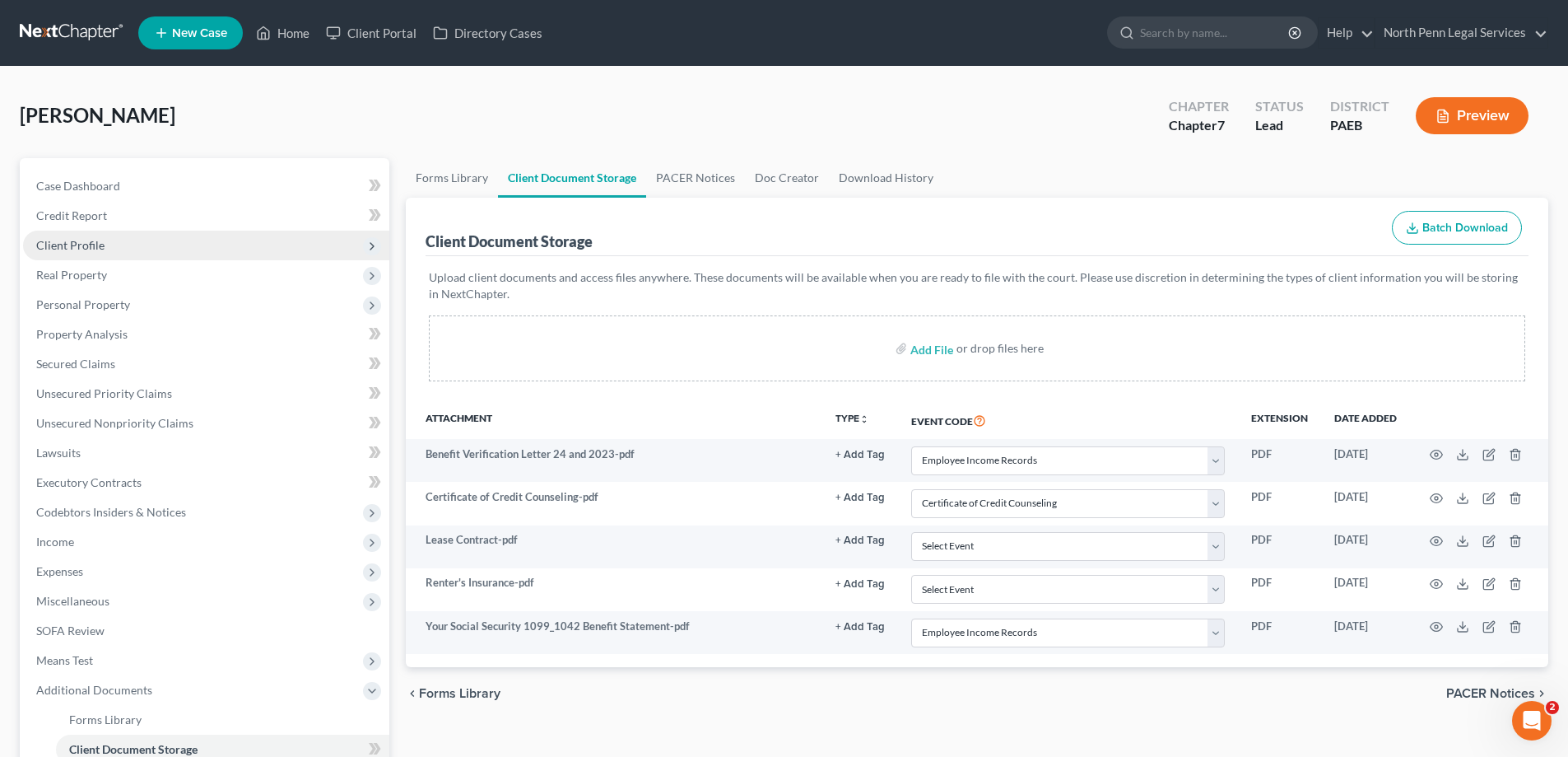
click at [87, 251] on span "Client Profile" at bounding box center [70, 245] width 69 height 14
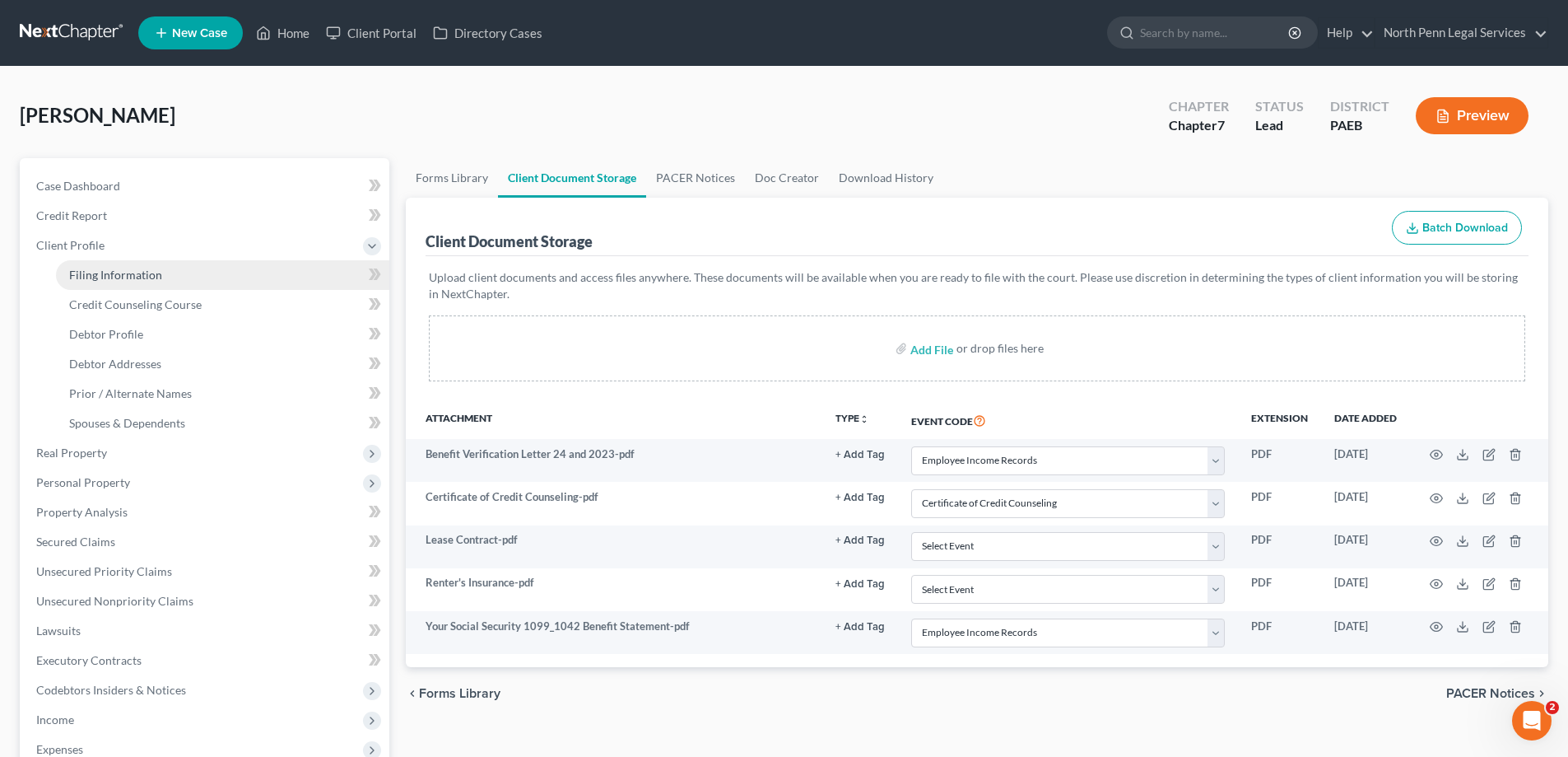
click at [97, 276] on span "Filing Information" at bounding box center [114, 275] width 93 height 14
select select "1"
select select "0"
select select "67"
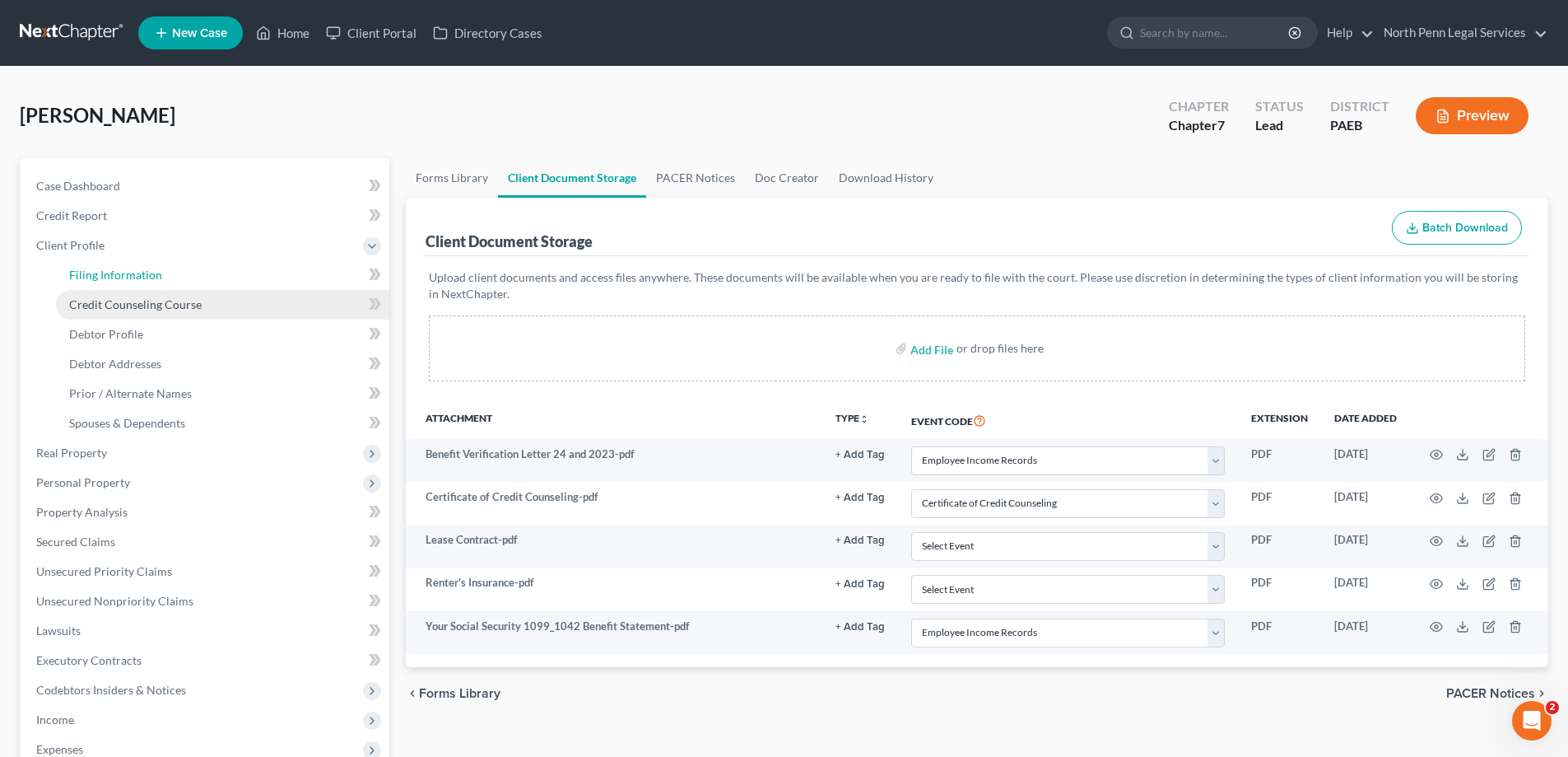
select select "7"
select select "2"
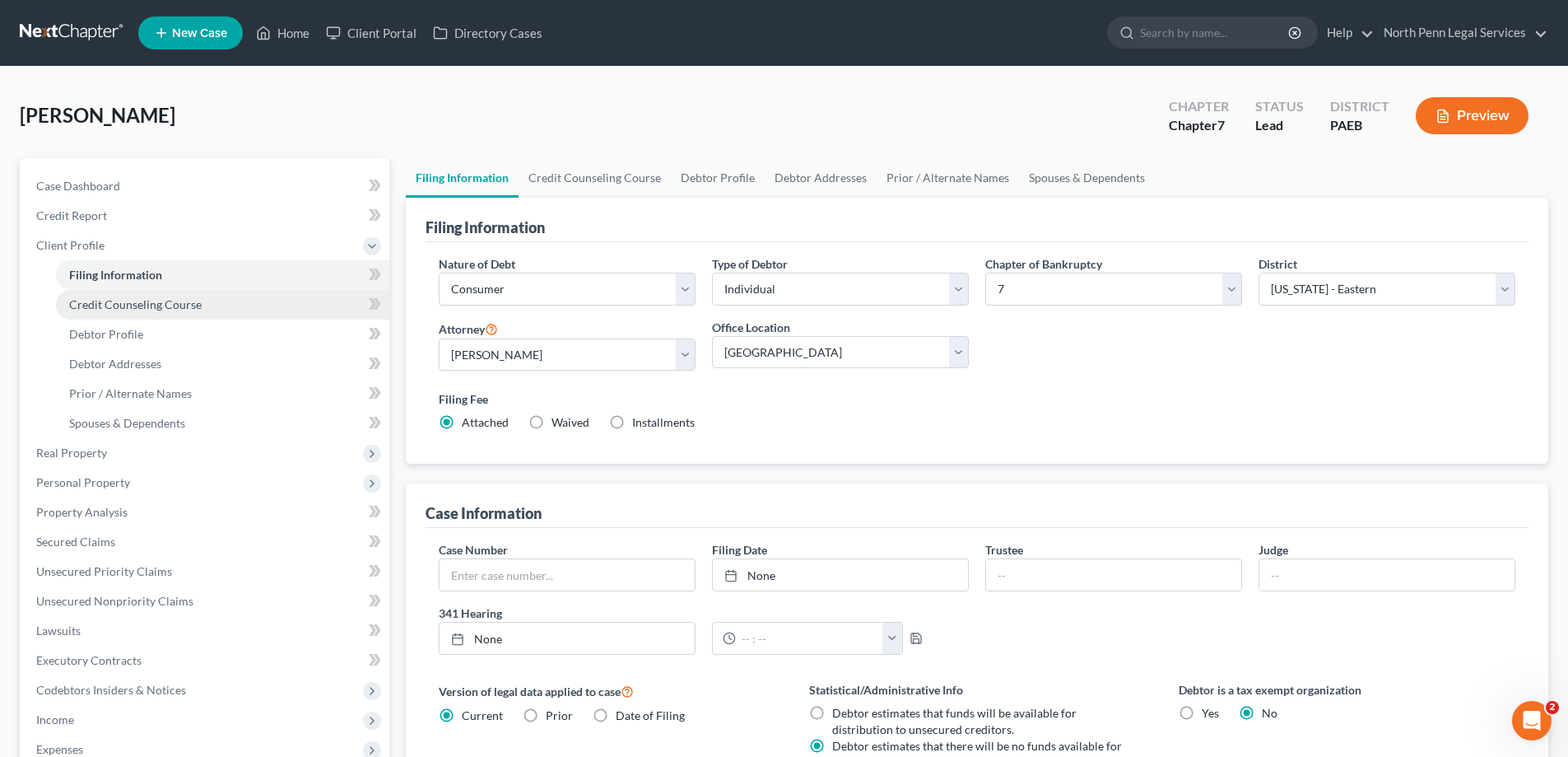
click at [96, 306] on span "Credit Counseling Course" at bounding box center [134, 304] width 132 height 14
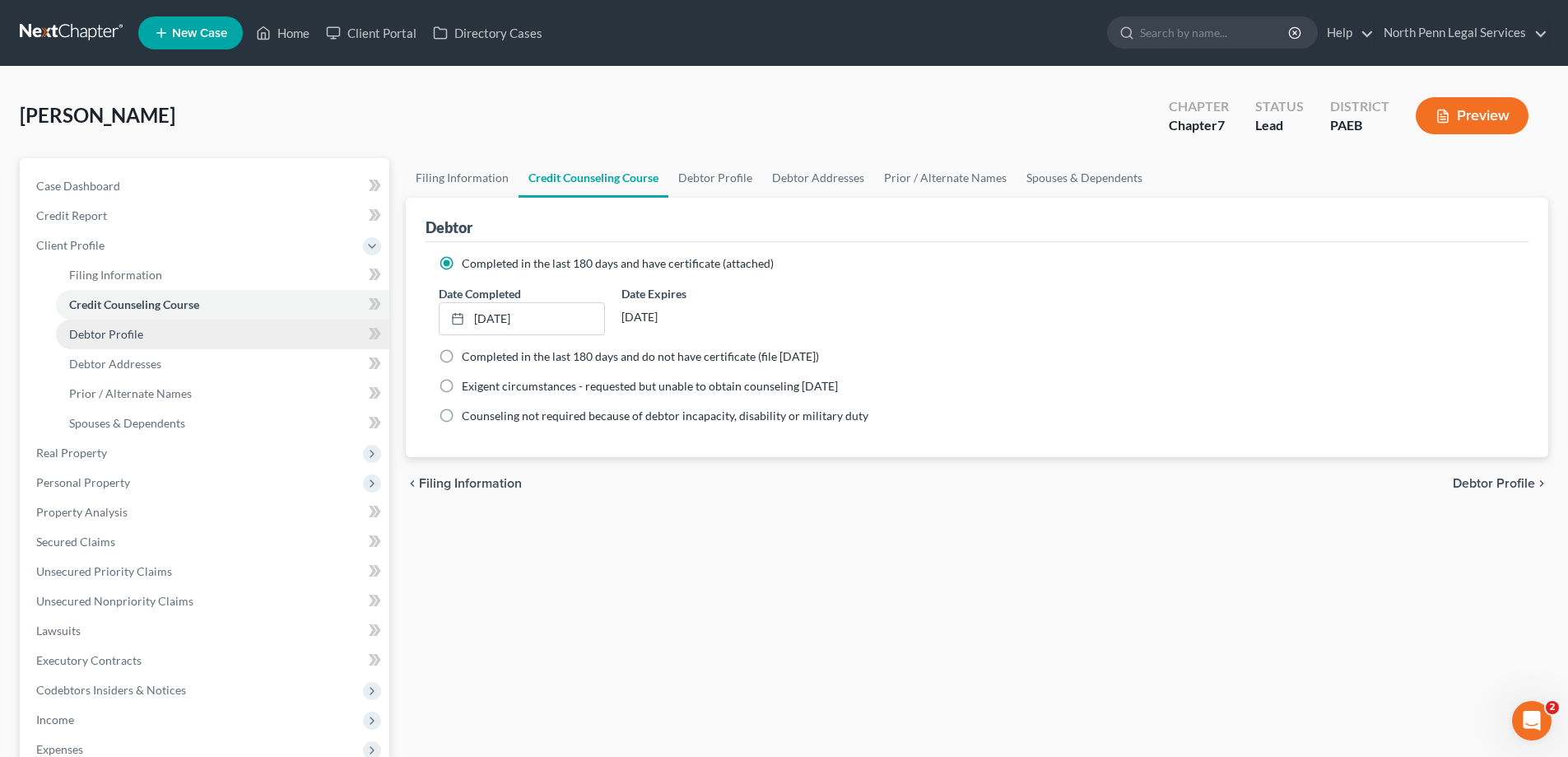
click at [104, 338] on span "Debtor Profile" at bounding box center [106, 334] width 74 height 14
select select "0"
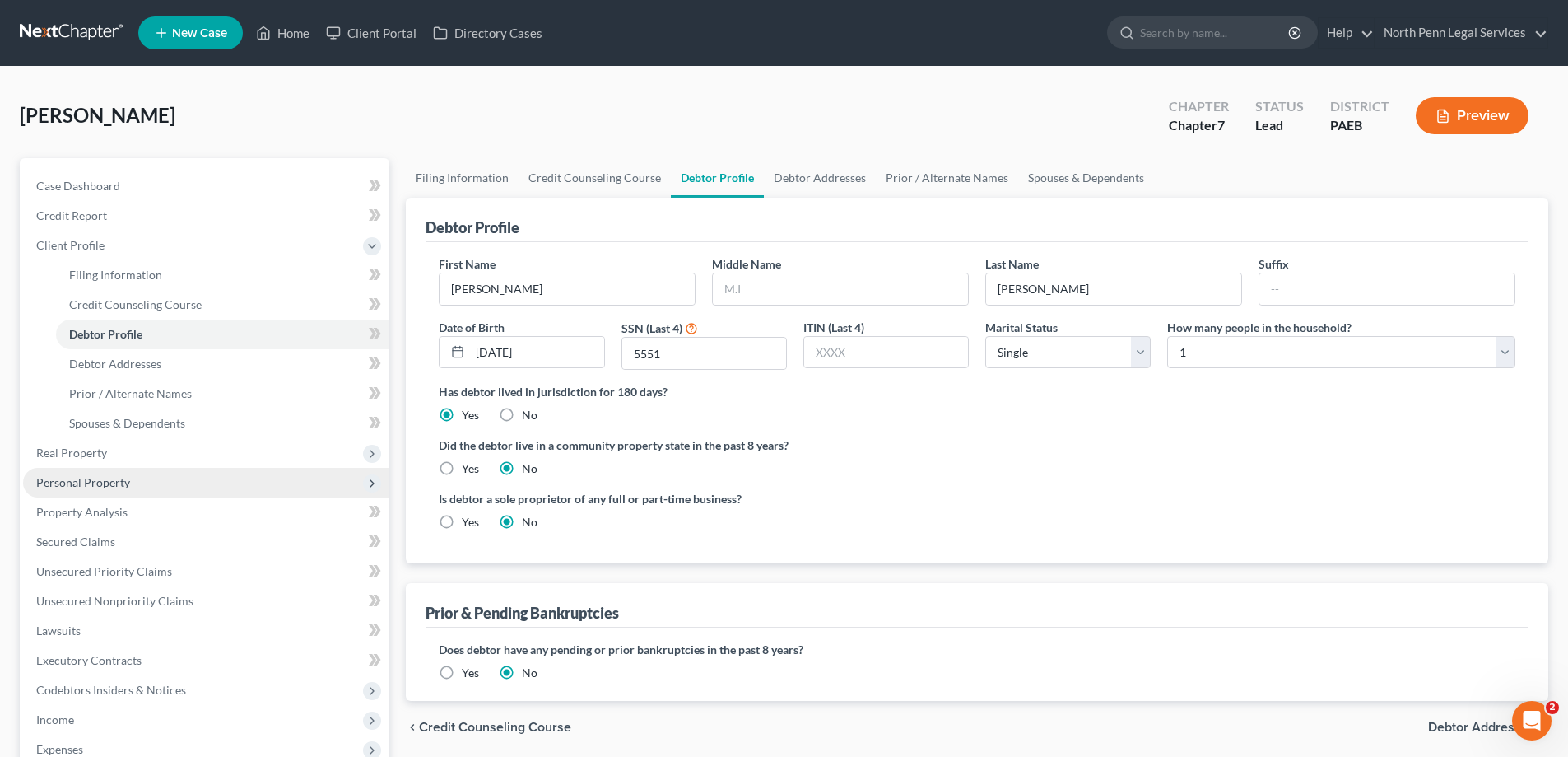
click at [89, 486] on span "Personal Property" at bounding box center [83, 482] width 94 height 14
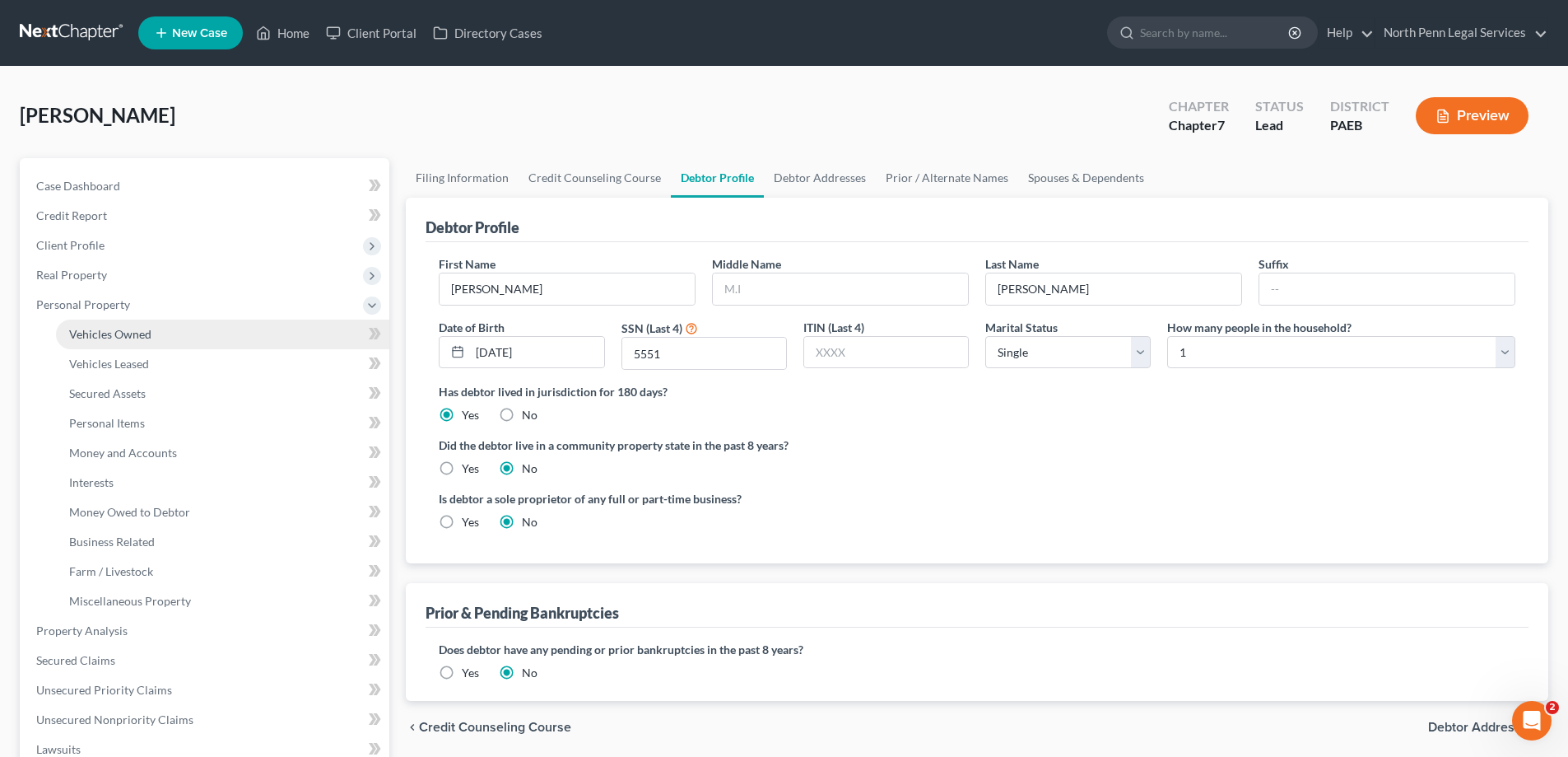
click at [129, 338] on span "Vehicles Owned" at bounding box center [110, 334] width 83 height 14
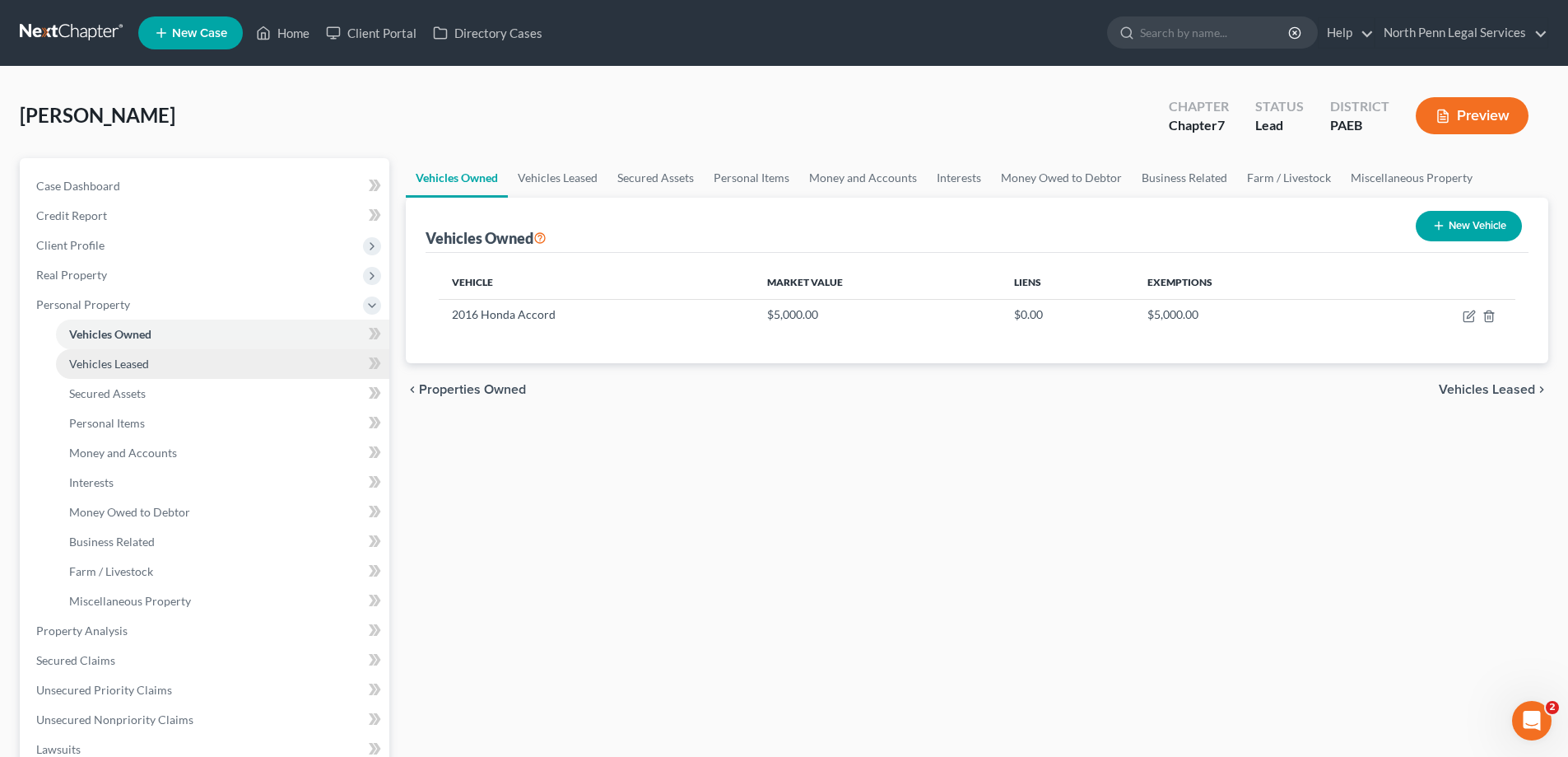
click at [131, 373] on link "Vehicles Leased" at bounding box center [222, 364] width 334 height 30
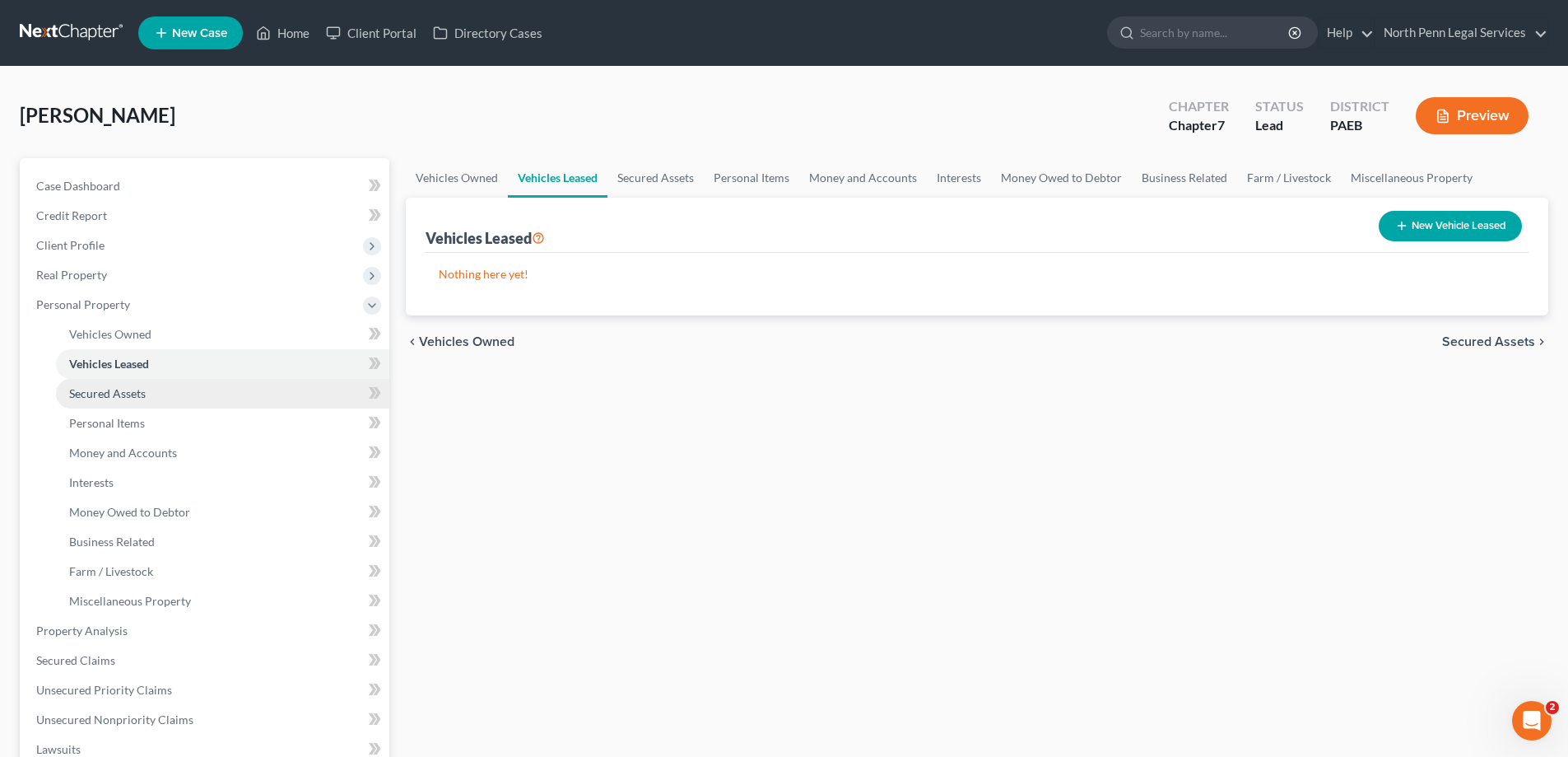
click at [124, 391] on span "Secured Assets" at bounding box center [107, 393] width 77 height 14
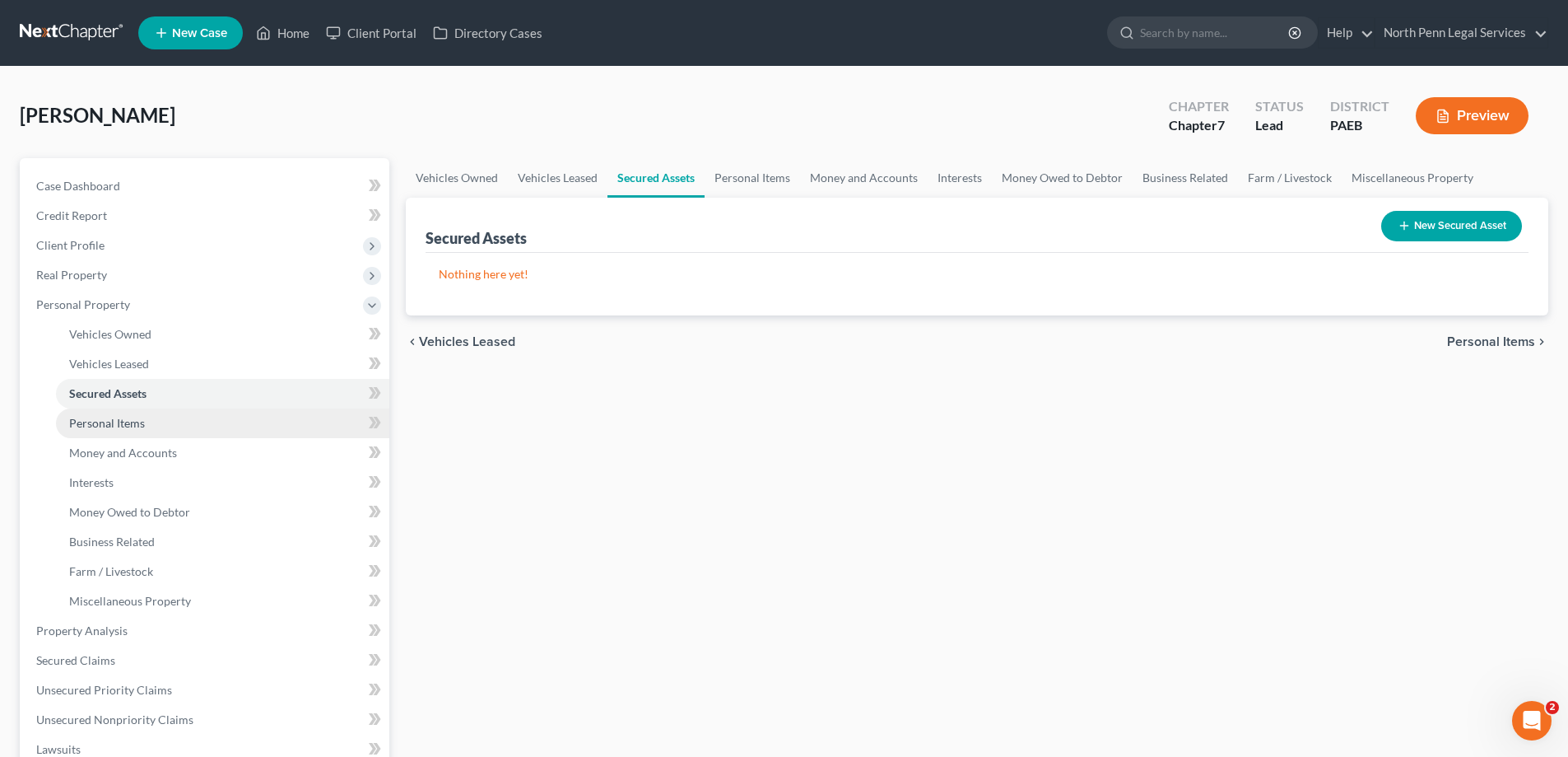
click at [121, 427] on span "Personal Items" at bounding box center [107, 422] width 76 height 14
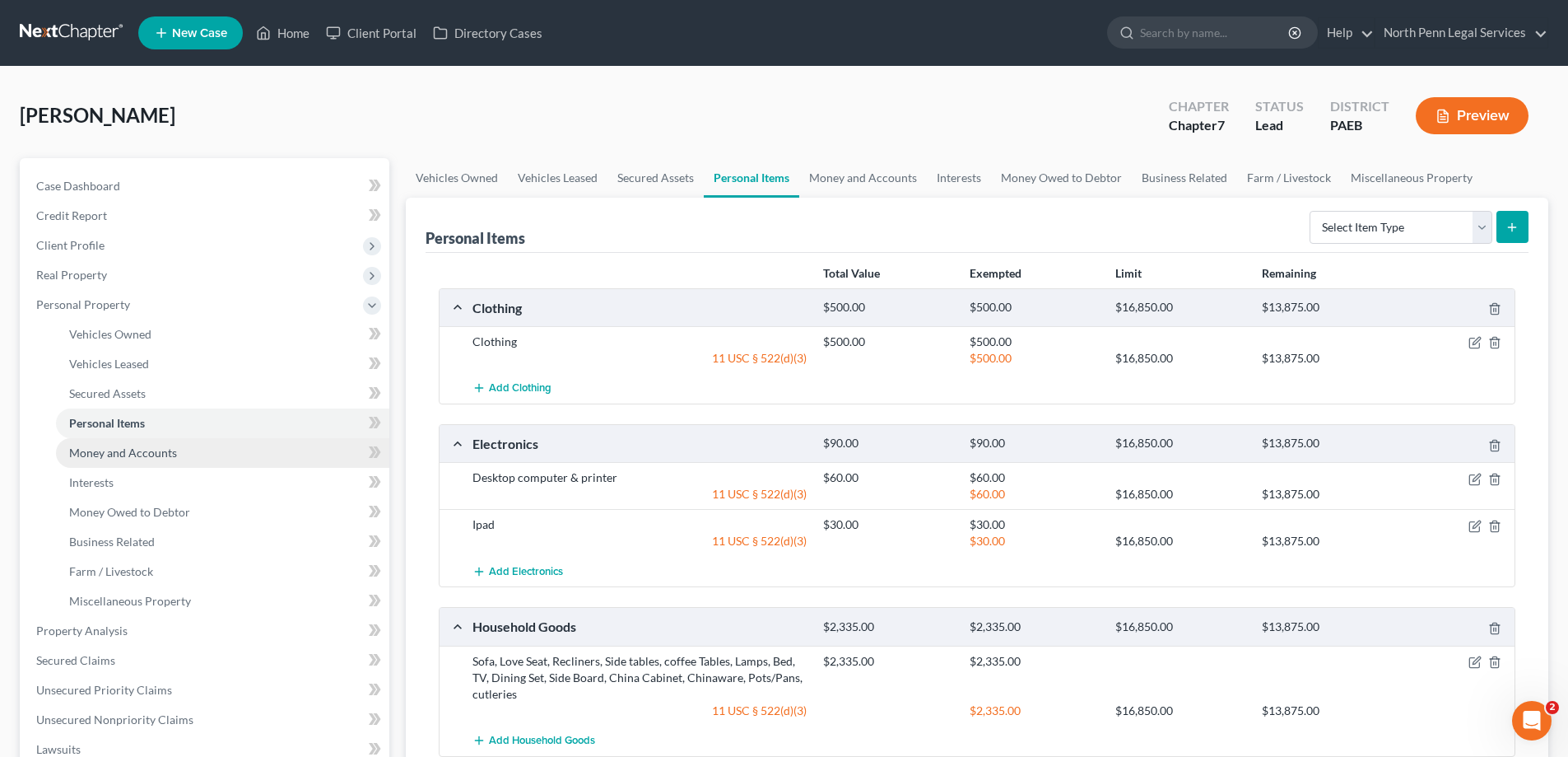
click at [137, 453] on span "Money and Accounts" at bounding box center [122, 452] width 108 height 14
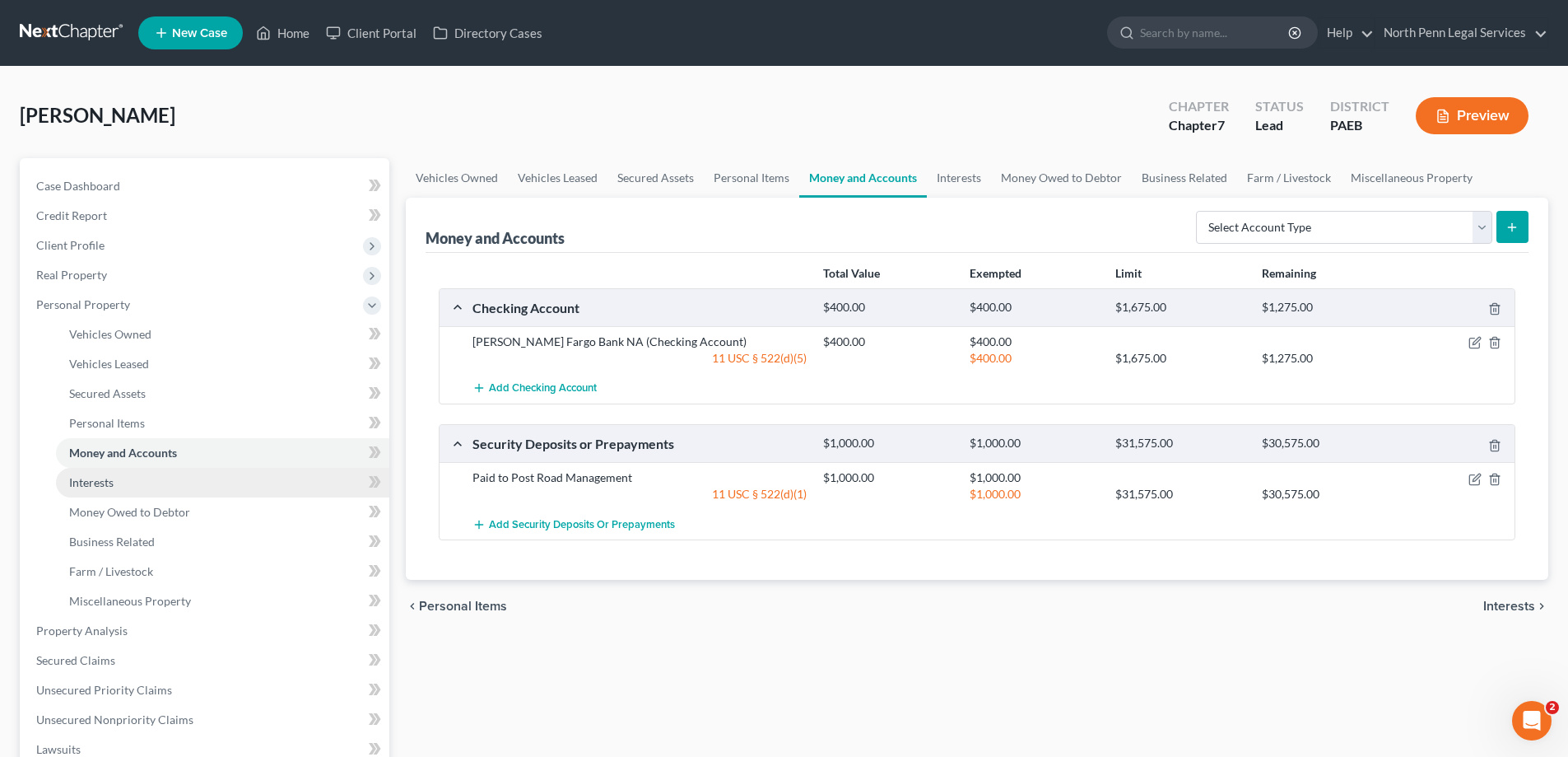
click at [109, 476] on span "Interests" at bounding box center [91, 482] width 45 height 14
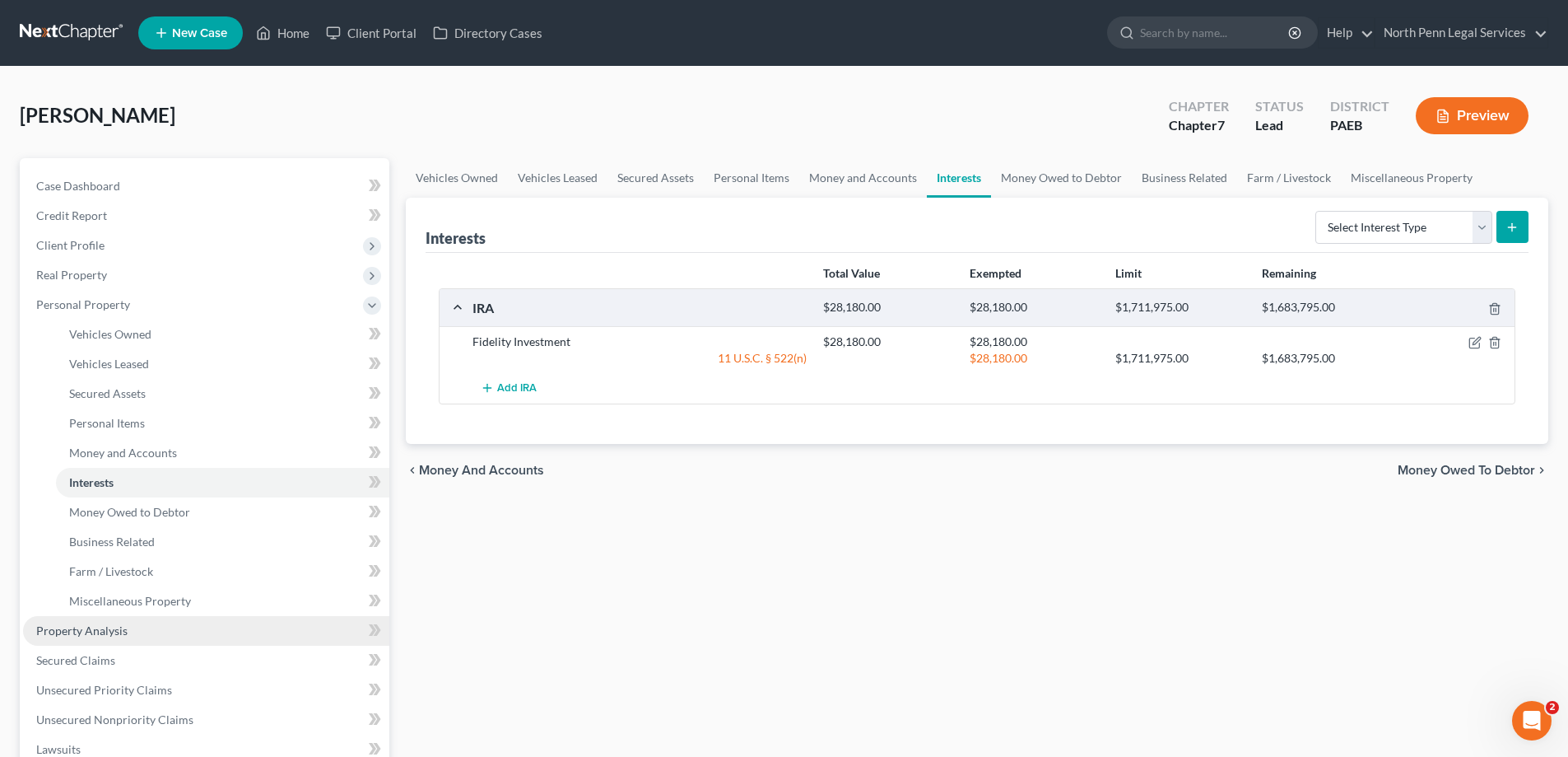
click at [101, 631] on span "Property Analysis" at bounding box center [82, 631] width 92 height 14
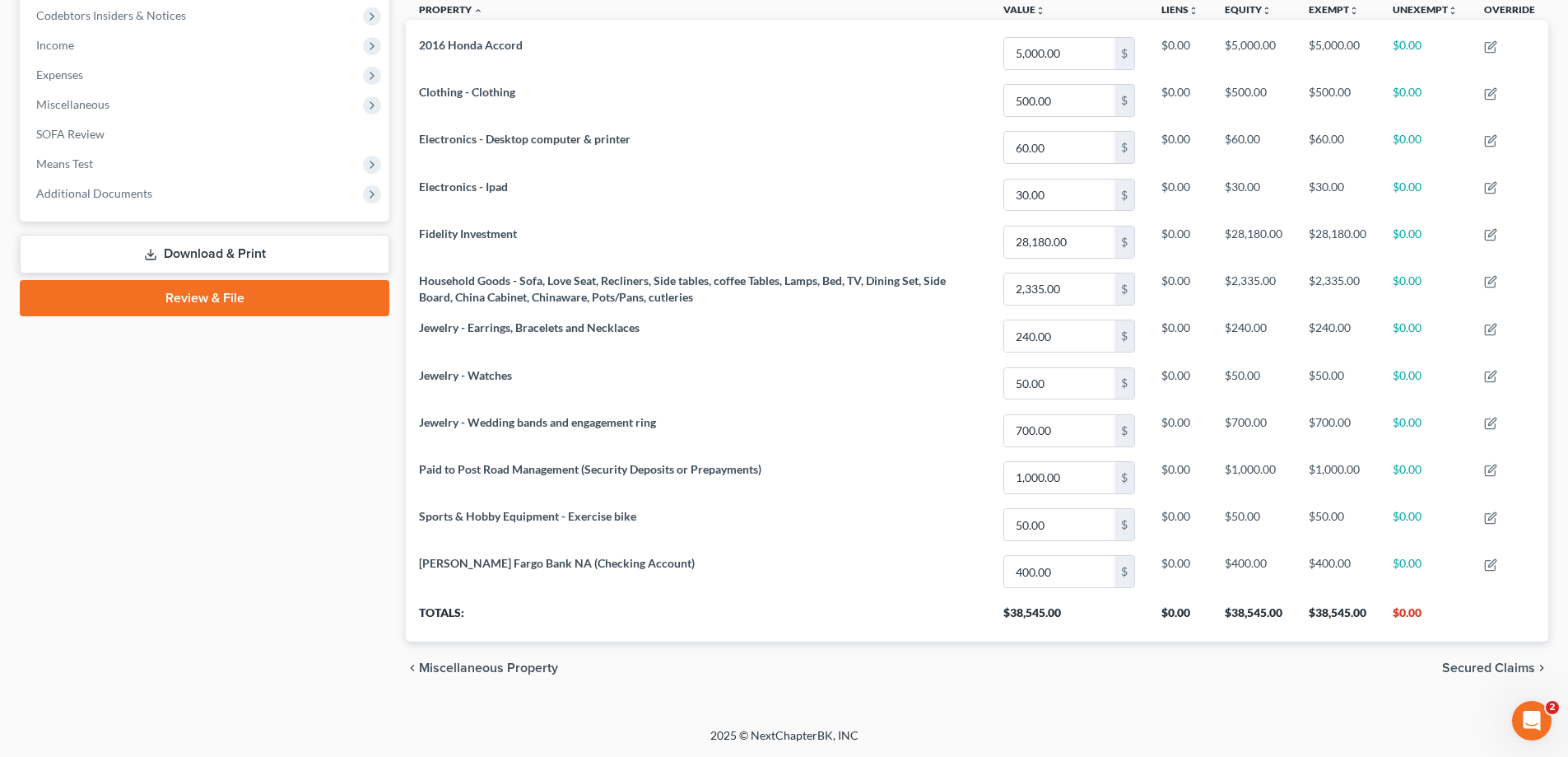
scroll to position [249, 0]
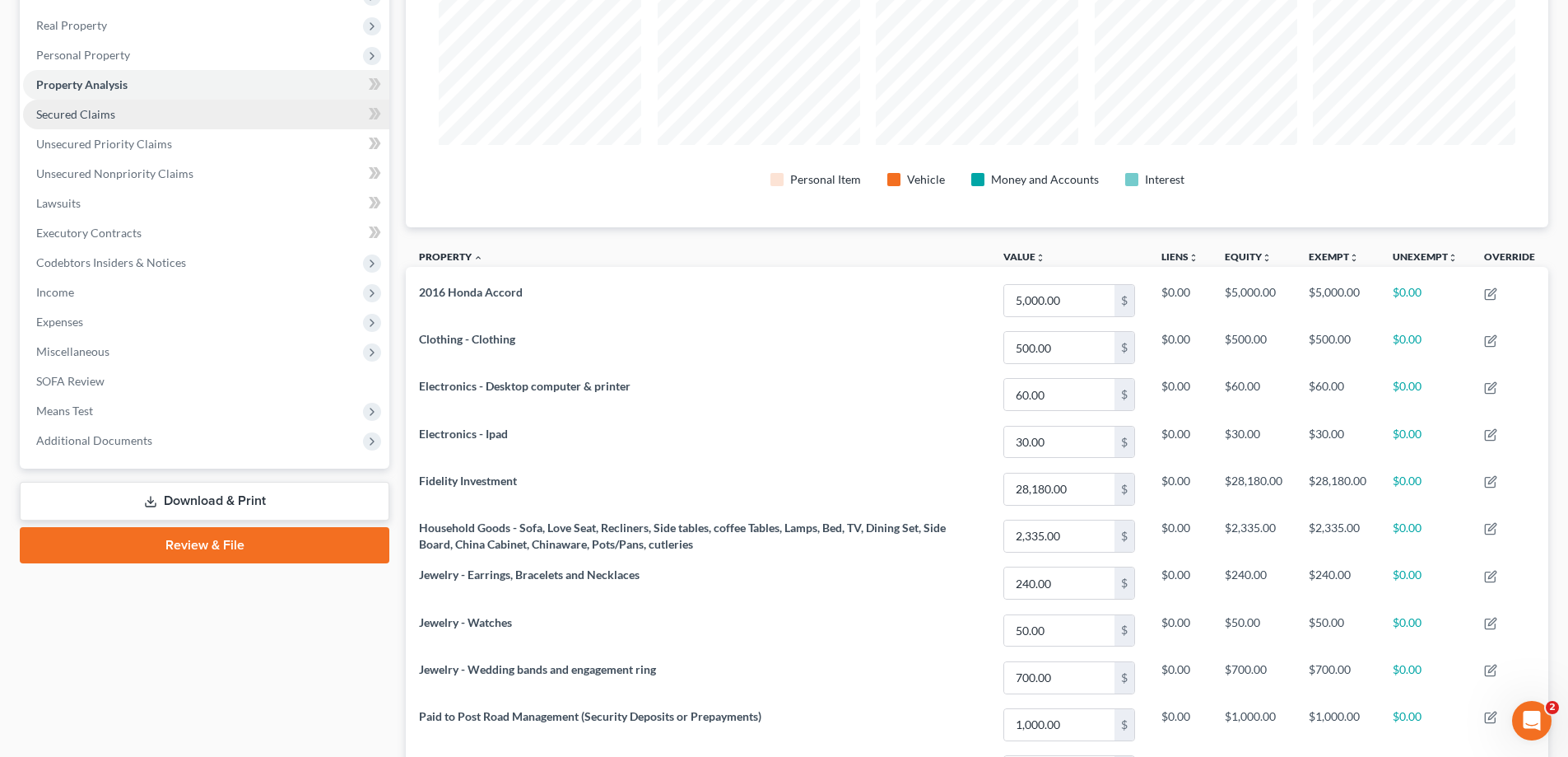
click at [101, 115] on span "Secured Claims" at bounding box center [75, 114] width 79 height 14
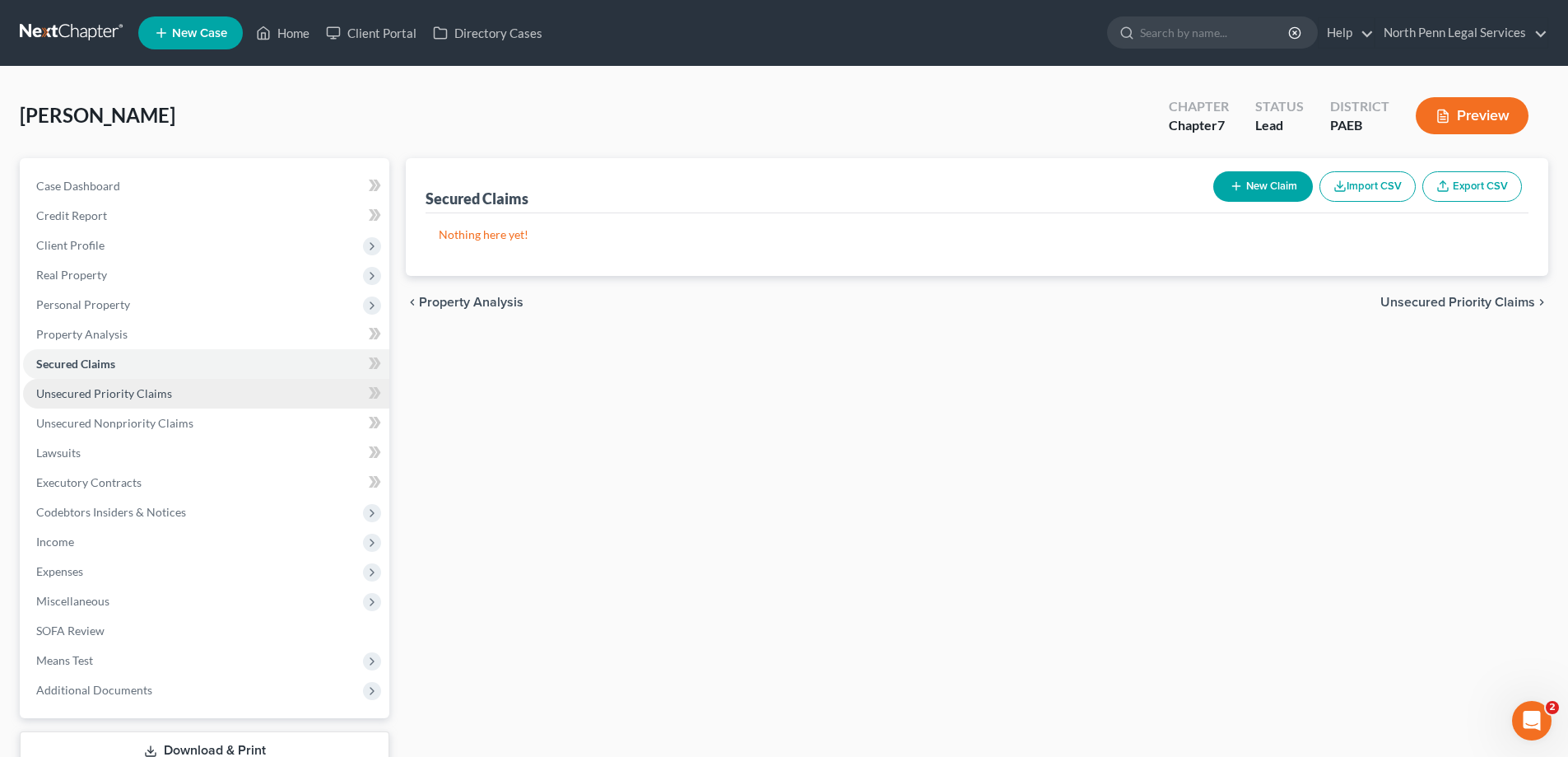
click at [157, 404] on link "Unsecured Priority Claims" at bounding box center [206, 393] width 366 height 30
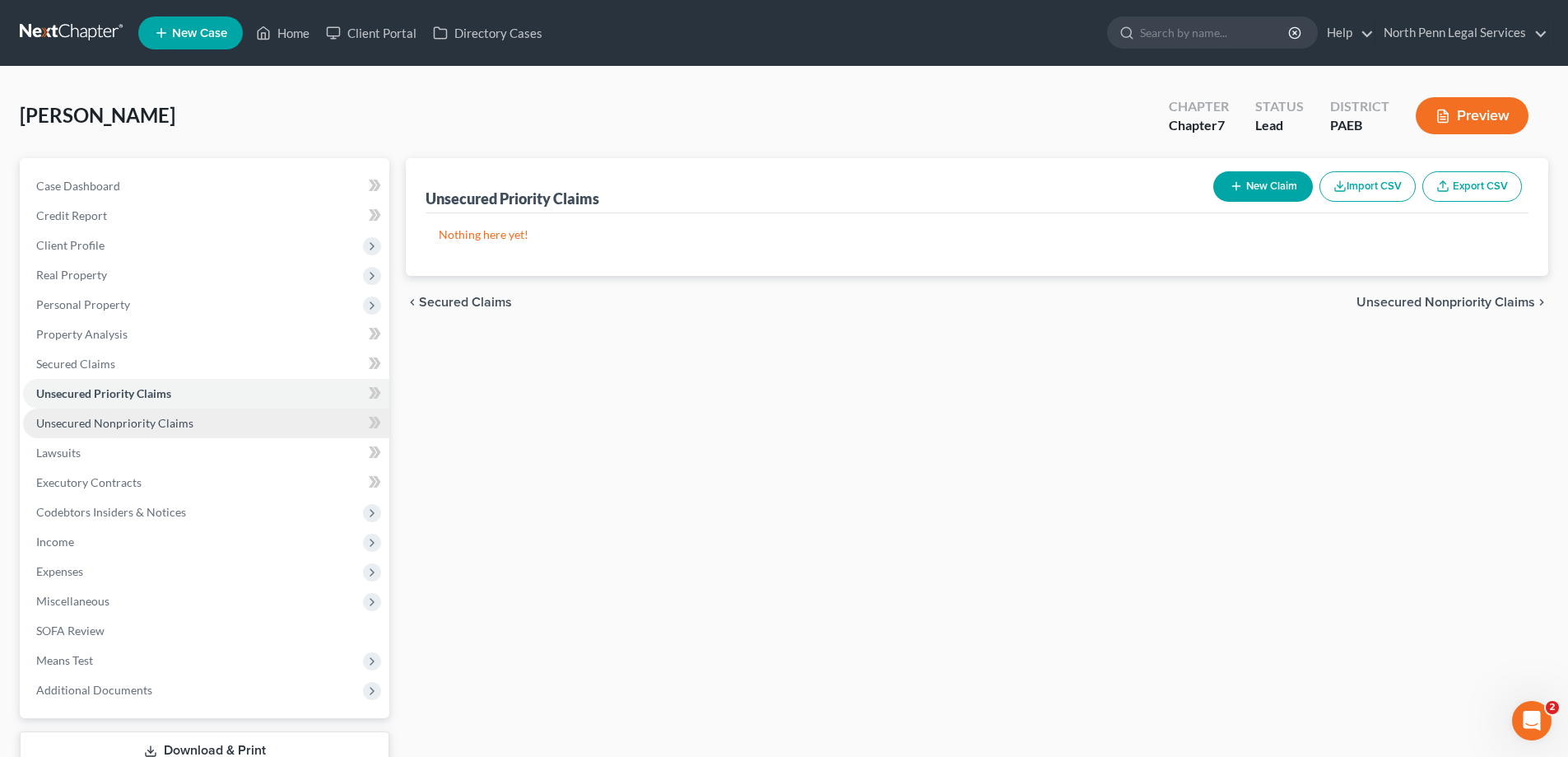
click at [148, 424] on span "Unsecured Nonpriority Claims" at bounding box center [114, 422] width 157 height 14
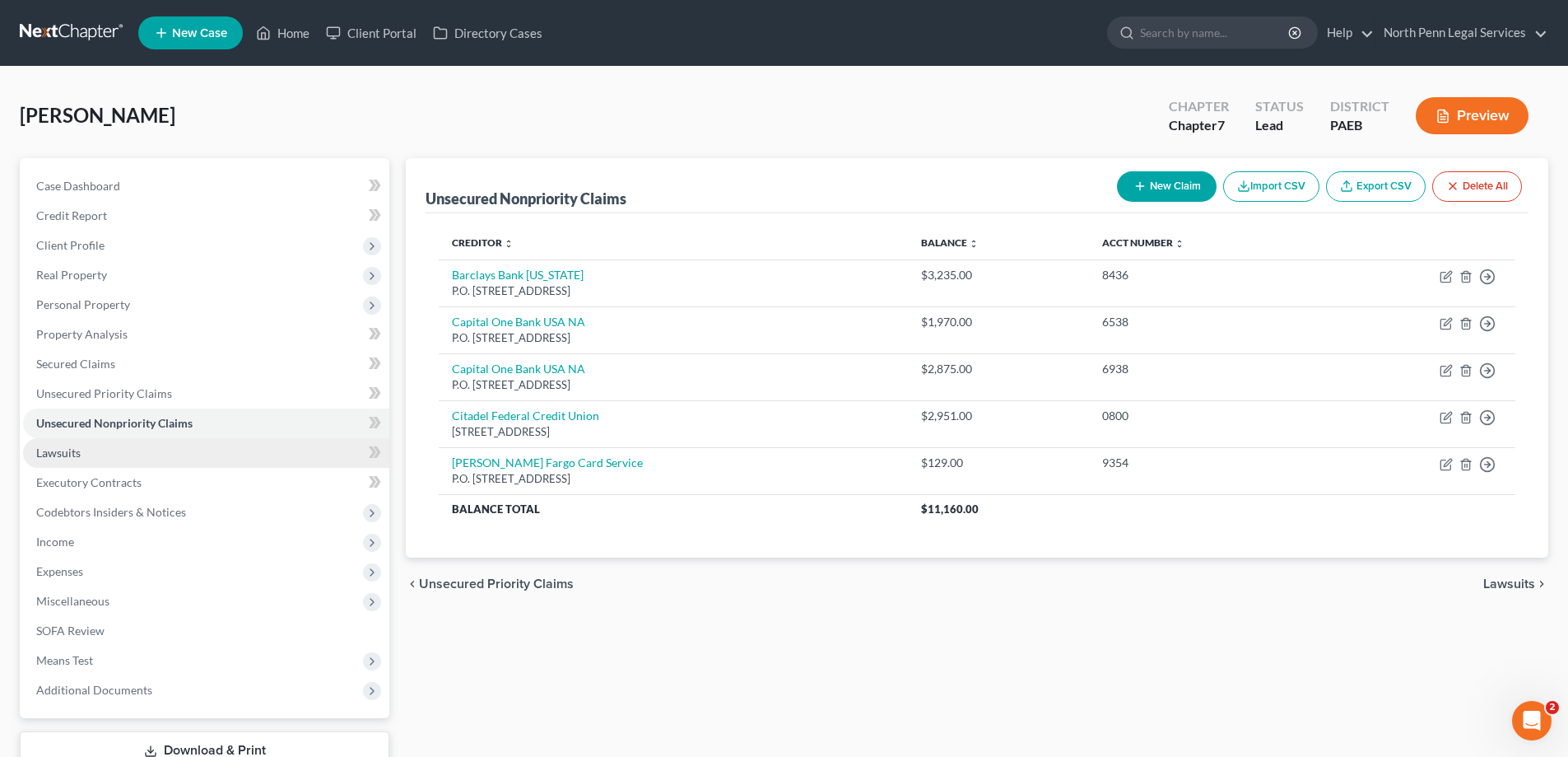
click at [140, 451] on link "Lawsuits" at bounding box center [206, 453] width 366 height 30
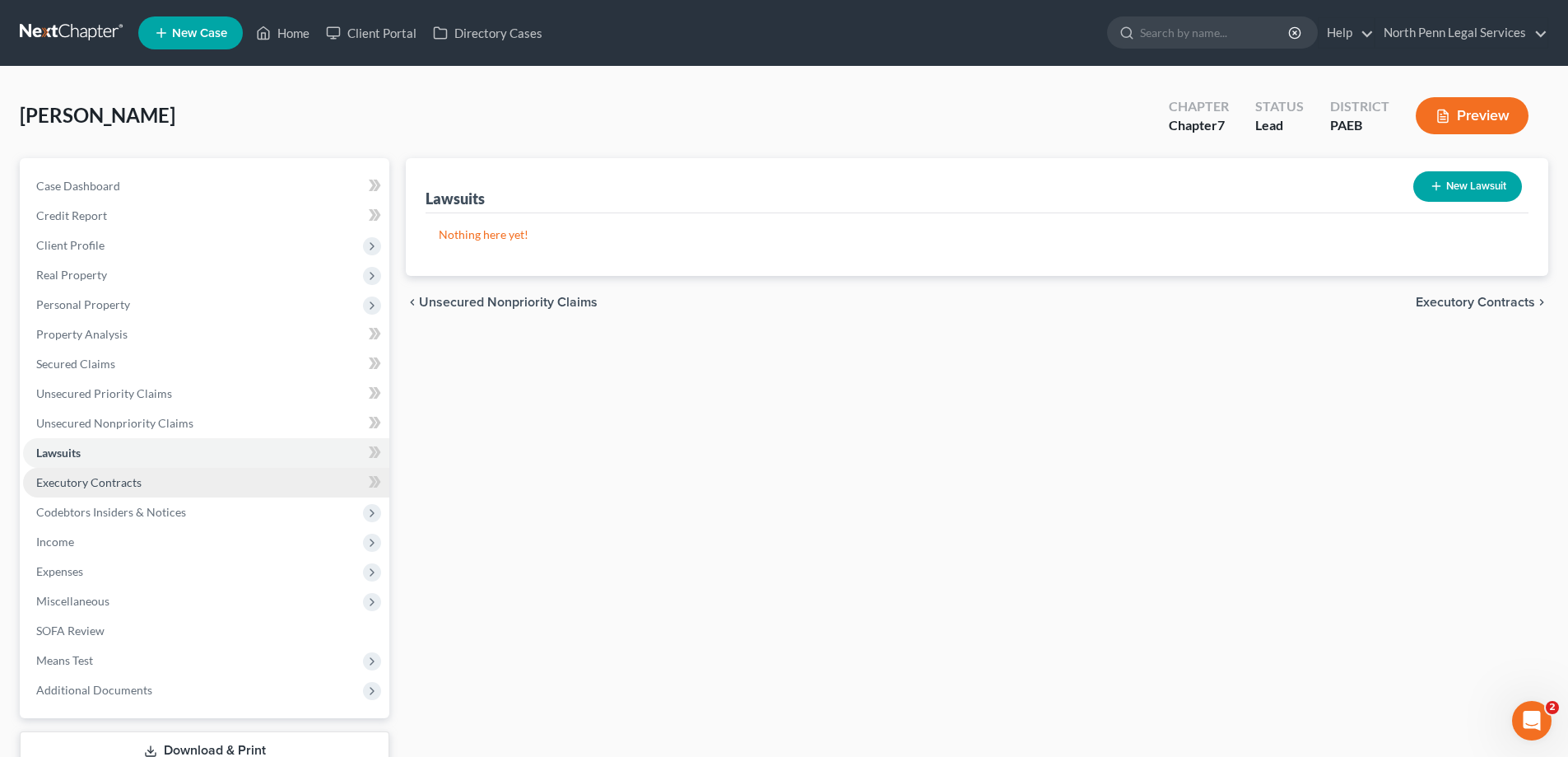
click at [65, 479] on span "Executory Contracts" at bounding box center [89, 482] width 106 height 14
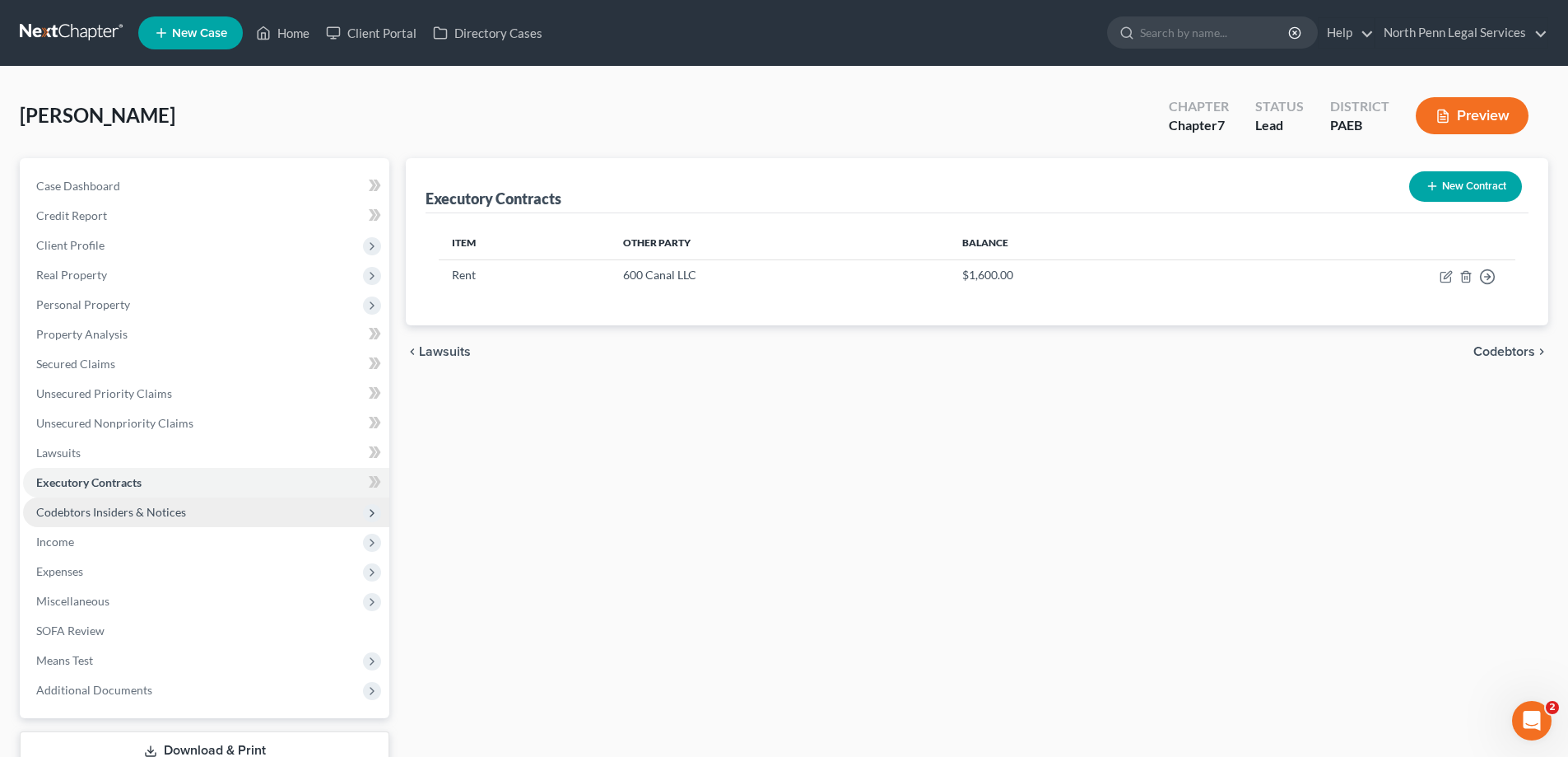
click at [120, 511] on span "Codebtors Insiders & Notices" at bounding box center [111, 512] width 149 height 14
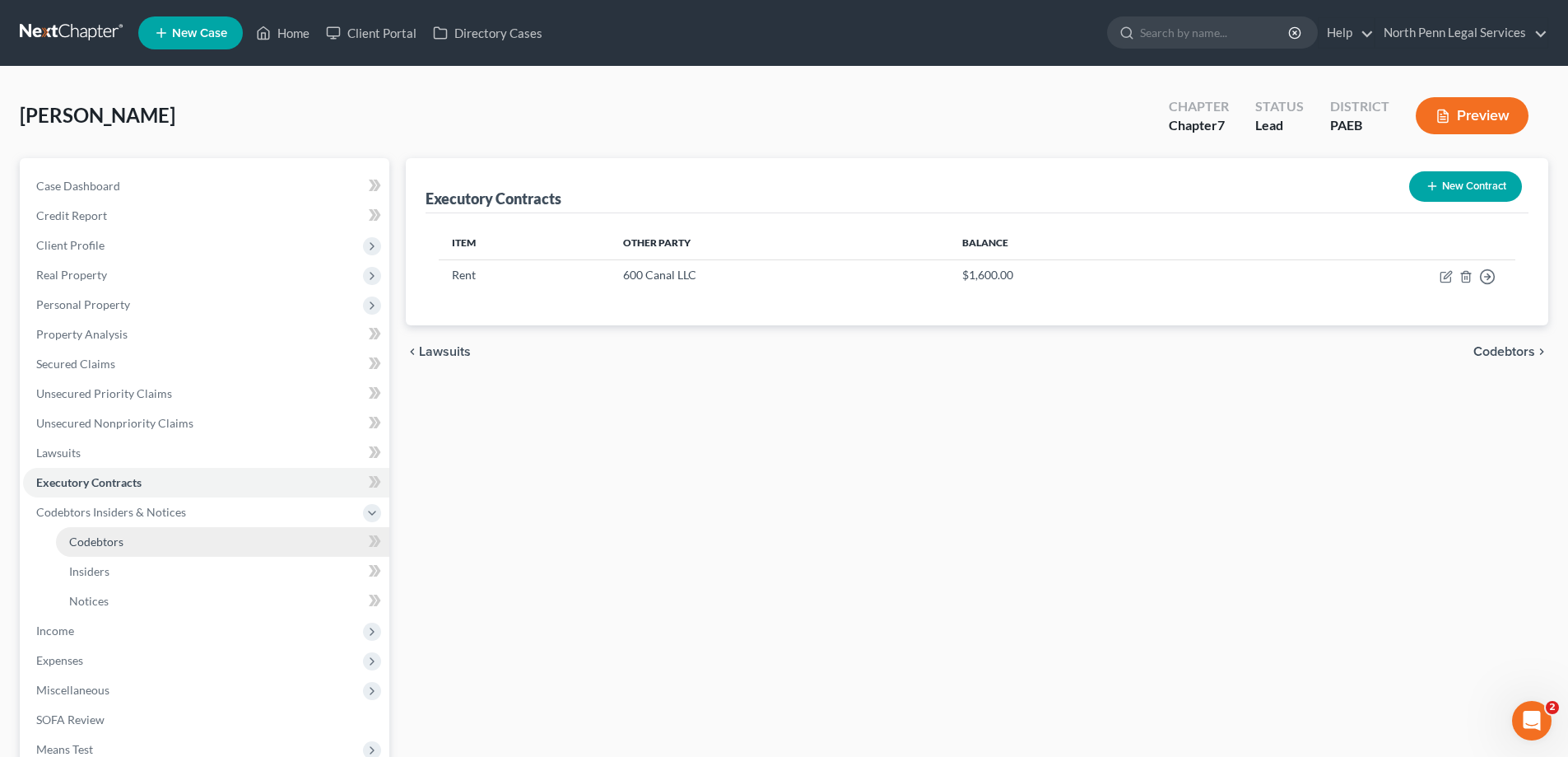
click at [94, 539] on span "Codebtors" at bounding box center [96, 541] width 55 height 14
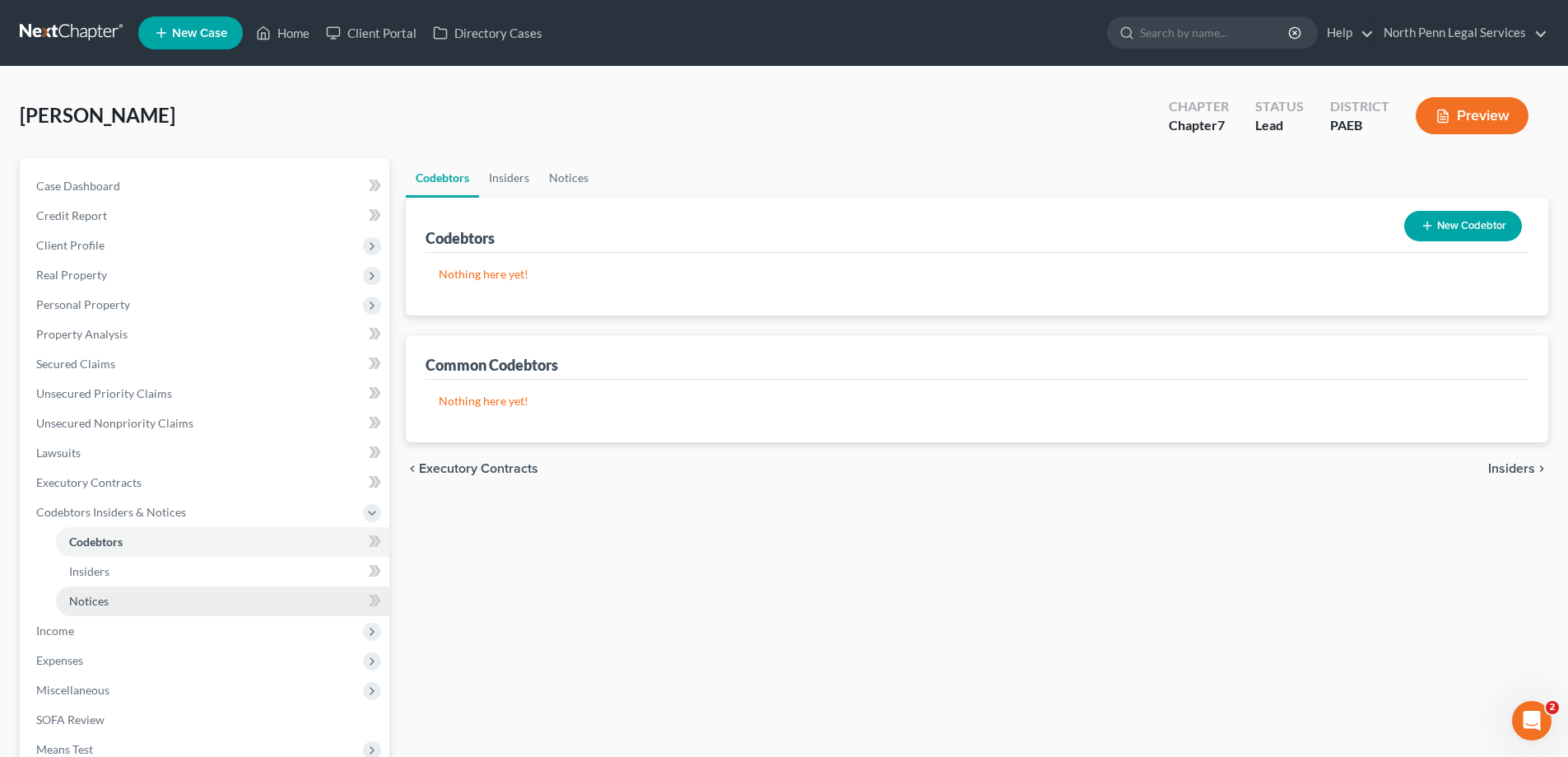
click at [84, 601] on span "Notices" at bounding box center [89, 601] width 40 height 14
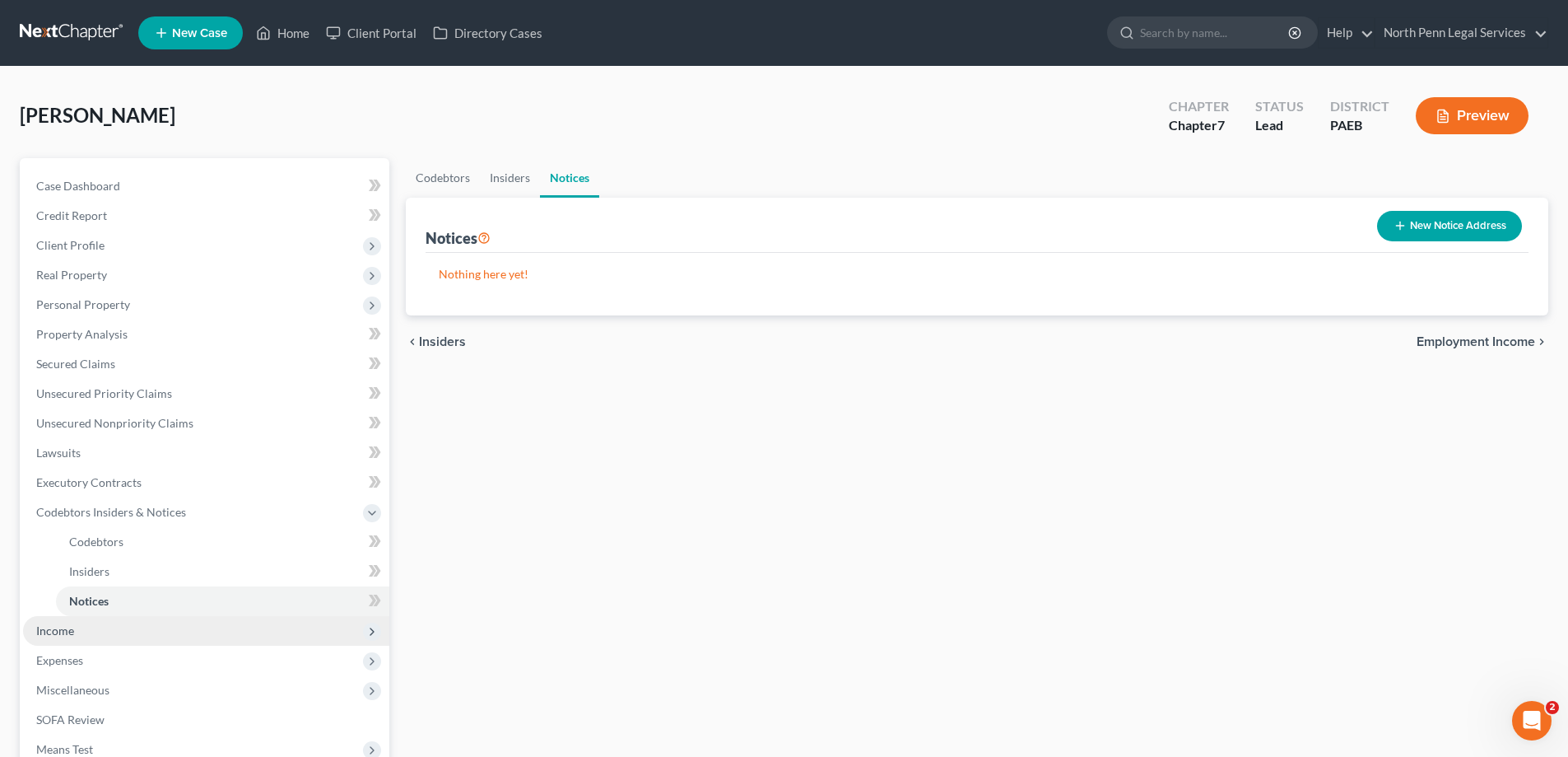
click at [55, 633] on span "Income" at bounding box center [55, 631] width 38 height 14
click at [125, 596] on span "Non Employment Income" at bounding box center [133, 601] width 130 height 14
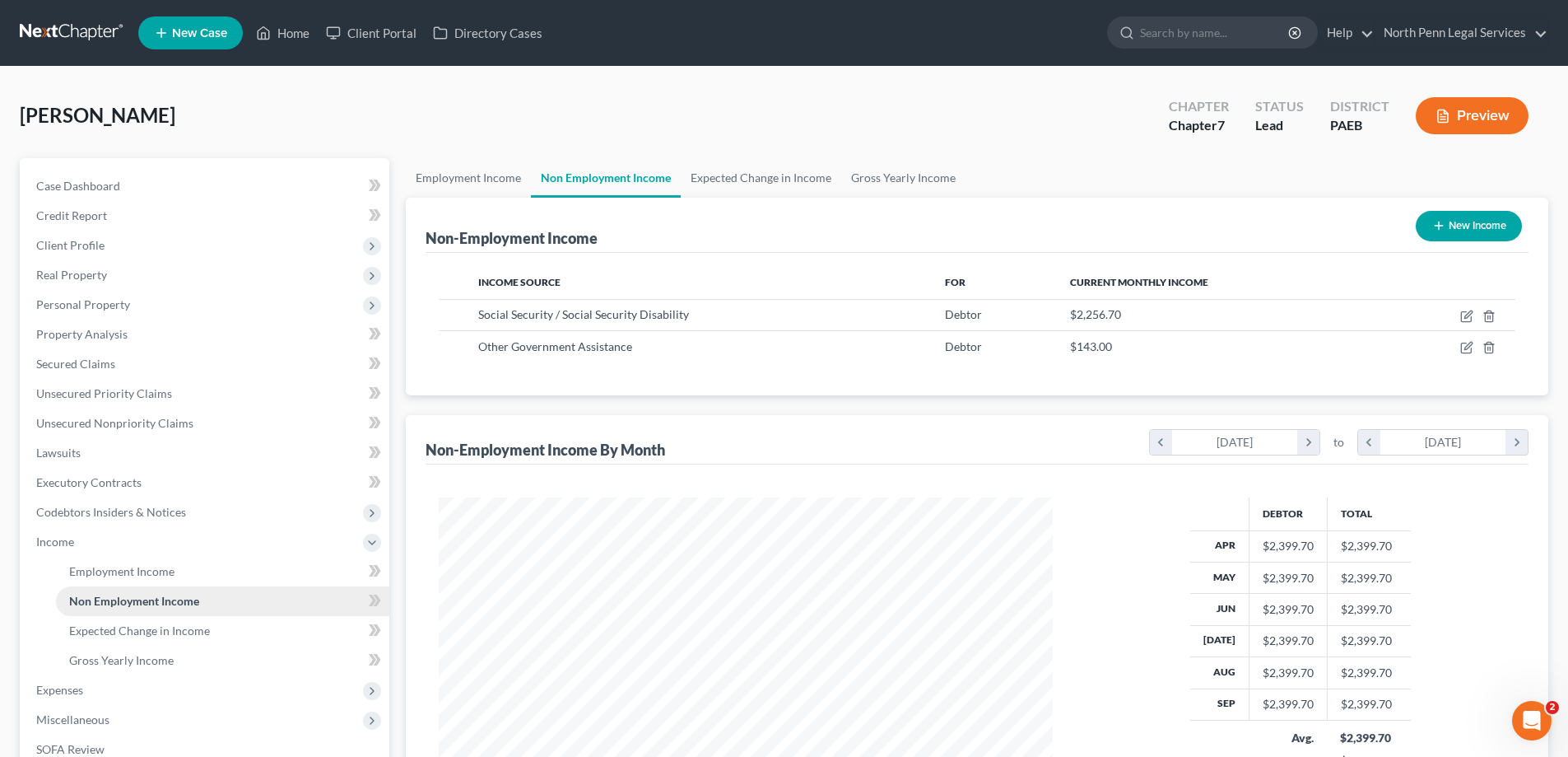
scroll to position [237, 0]
